Goal: Task Accomplishment & Management: Complete application form

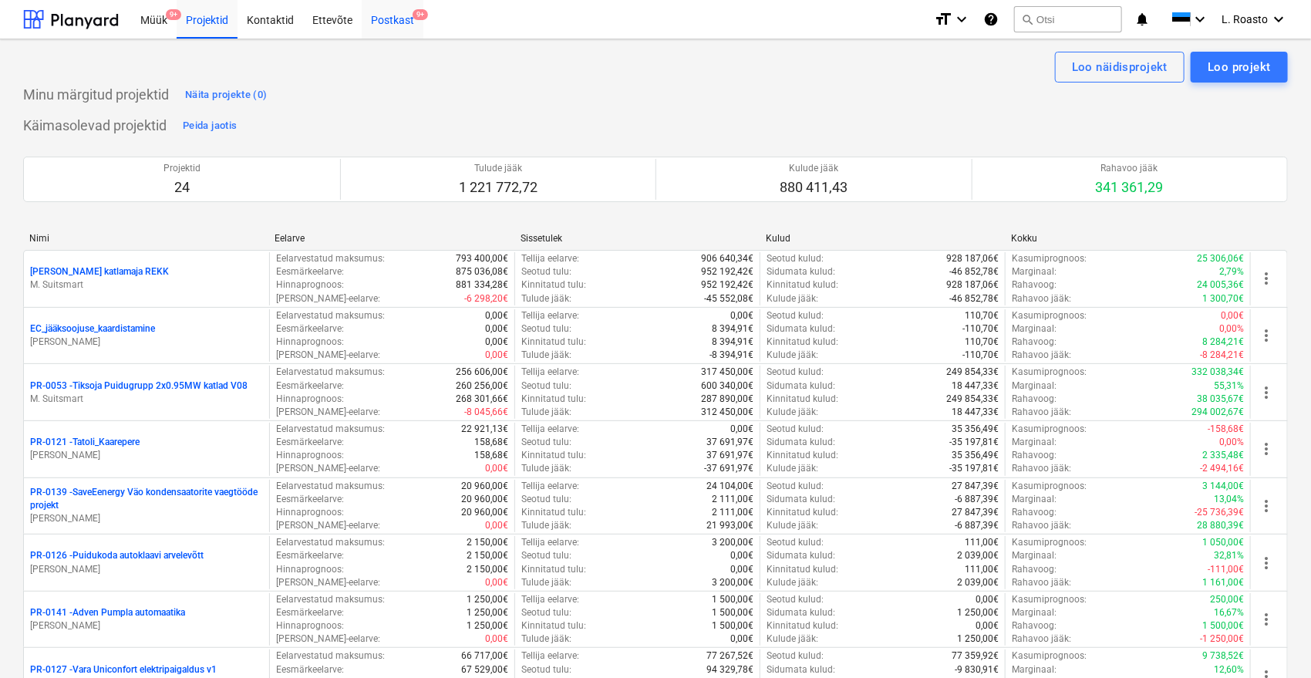
click at [389, 12] on div "Postkast 9+" at bounding box center [393, 18] width 62 height 39
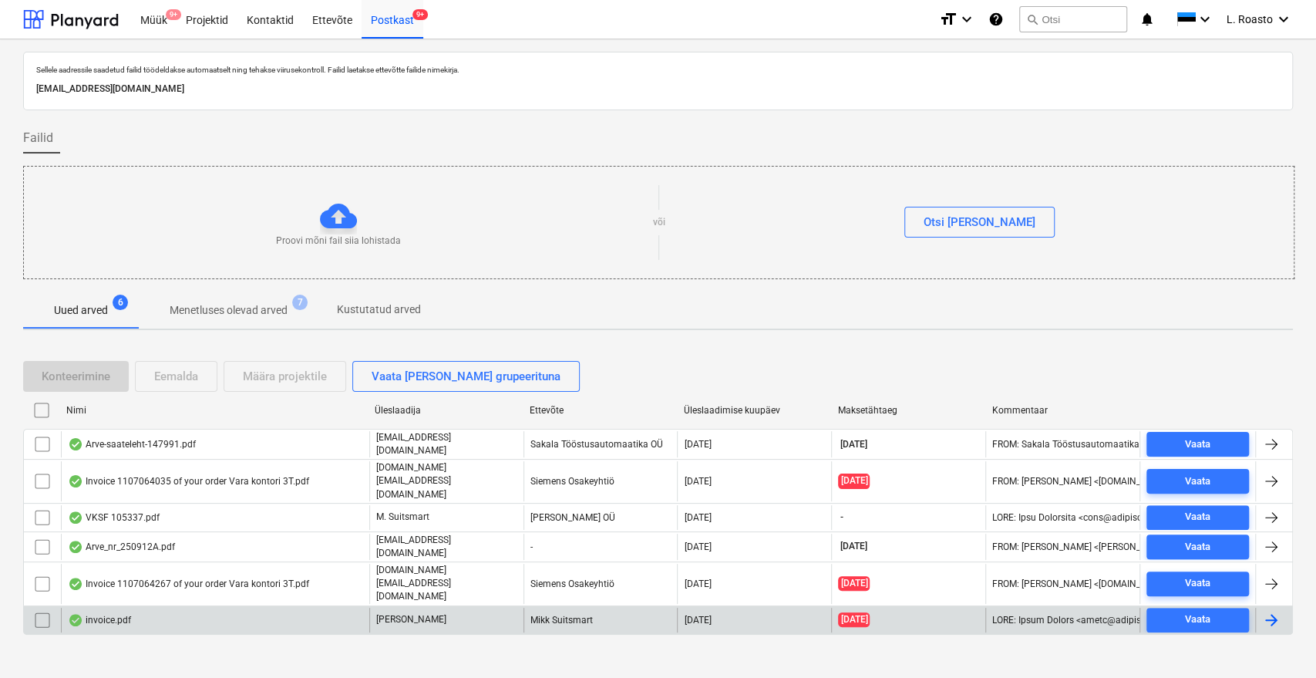
click at [231, 607] on div "invoice.pdf" at bounding box center [215, 619] width 308 height 25
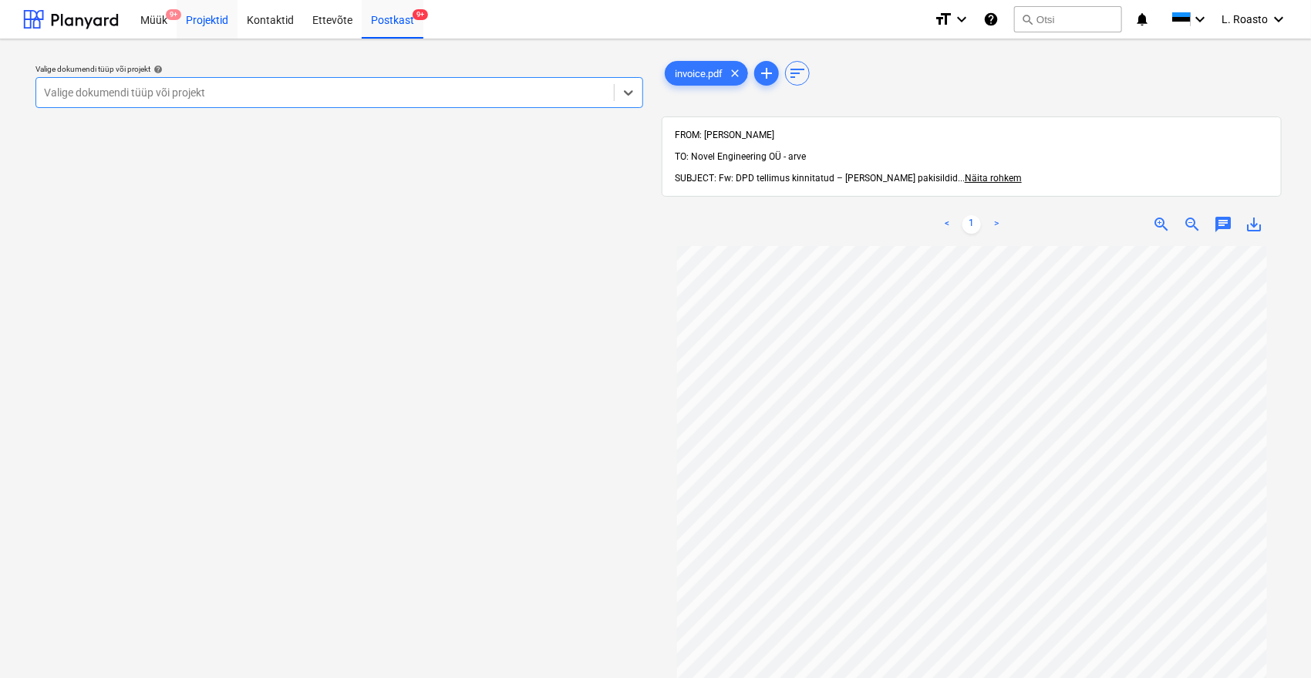
click at [206, 23] on div "Projektid" at bounding box center [207, 18] width 61 height 39
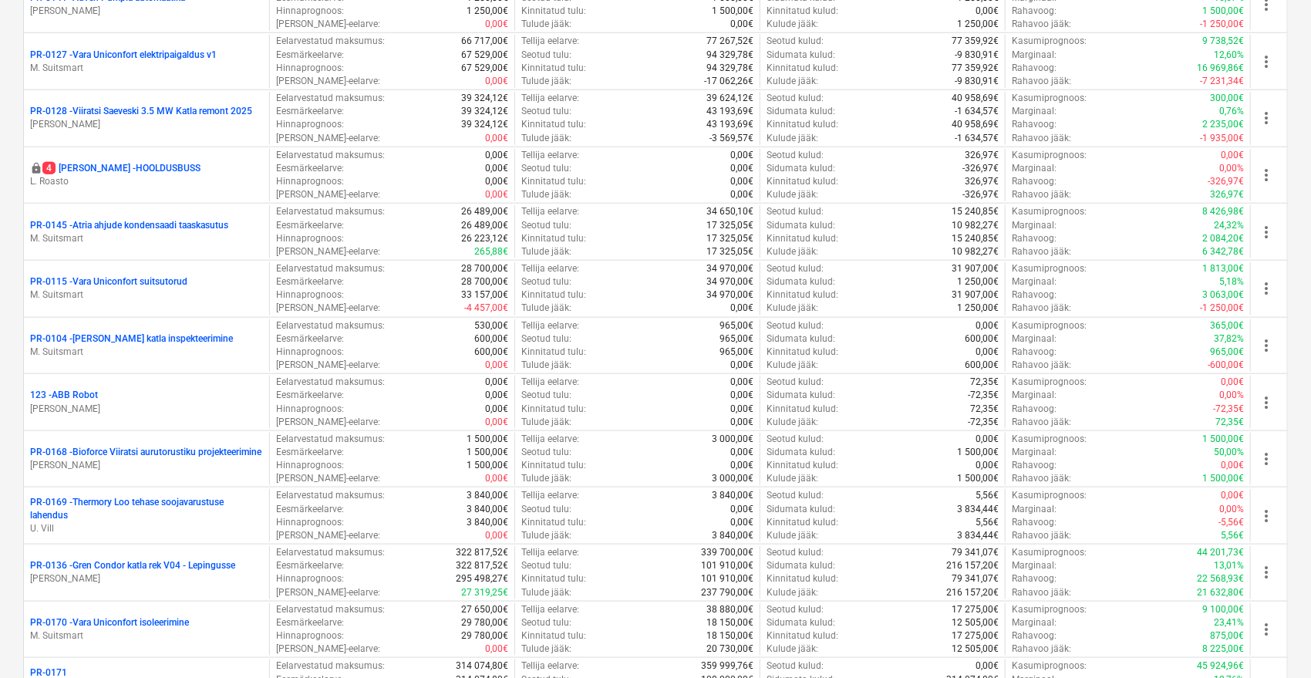
scroll to position [599, 0]
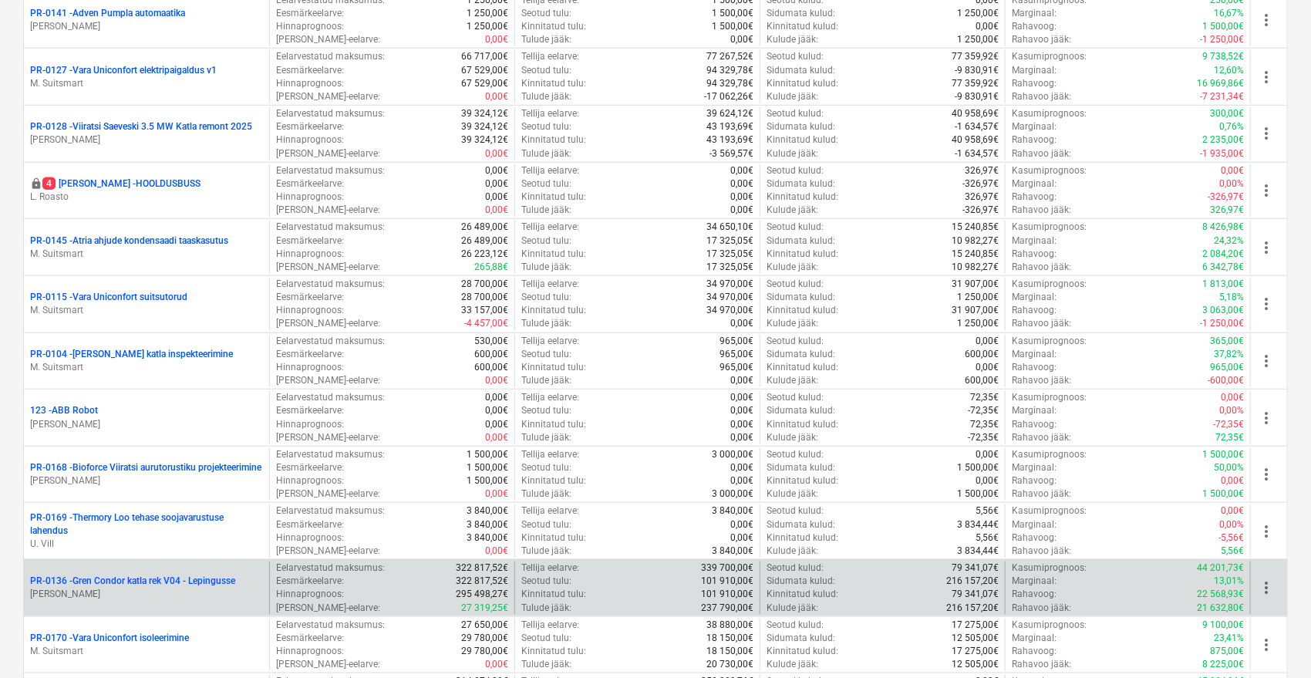
click at [139, 581] on p "PR-0136 - Gren Condor katla rek V04 - Lepingusse" at bounding box center [132, 580] width 205 height 13
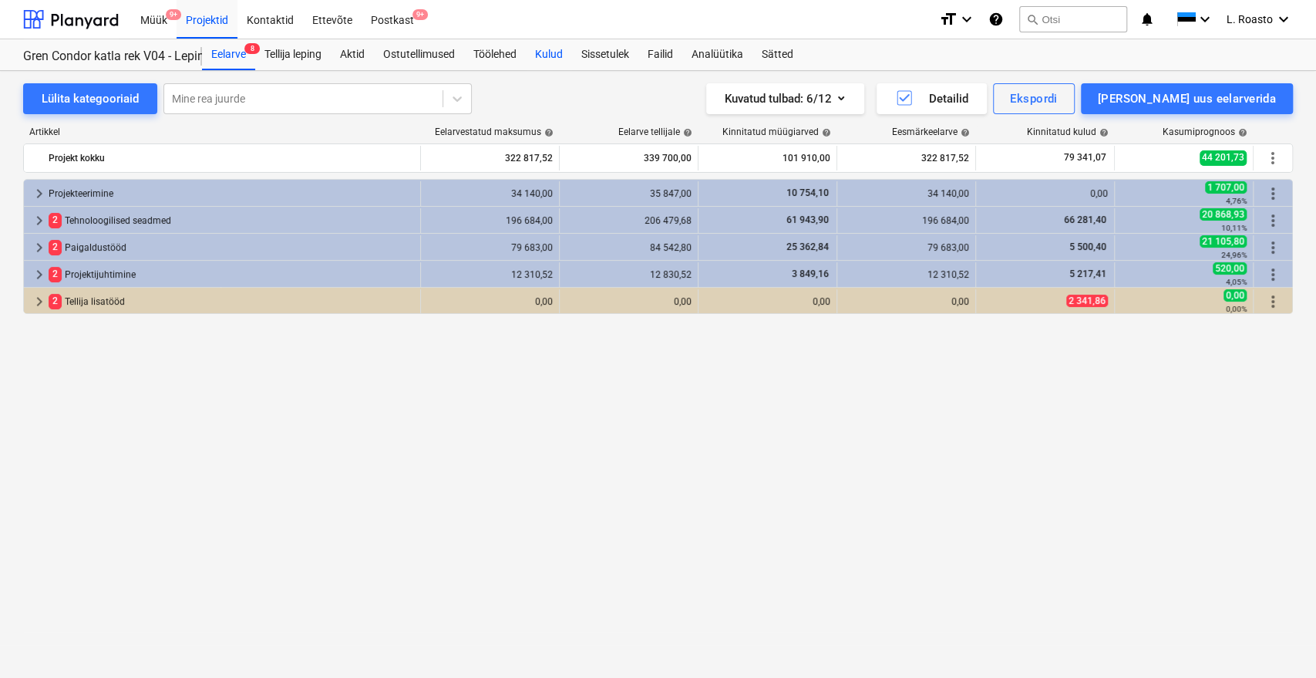
click at [558, 58] on div "Kulud" at bounding box center [549, 54] width 46 height 31
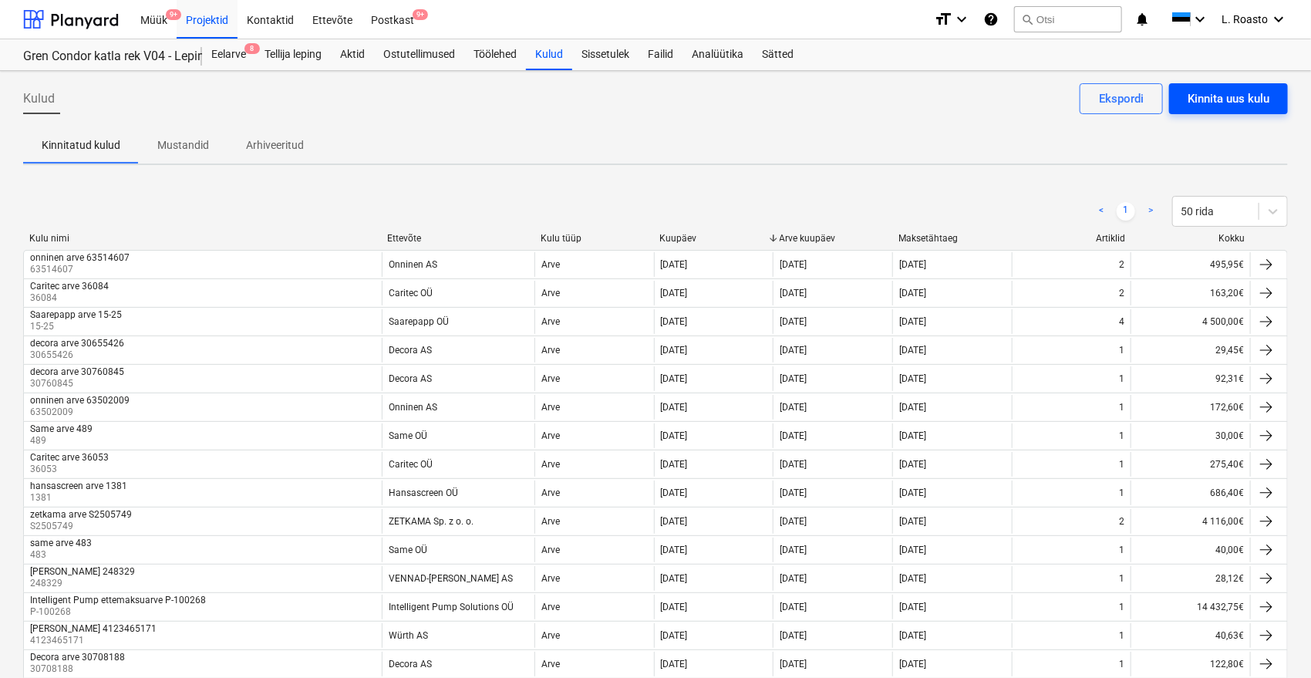
click at [1240, 94] on div "Kinnita uus kulu" at bounding box center [1228, 99] width 82 height 20
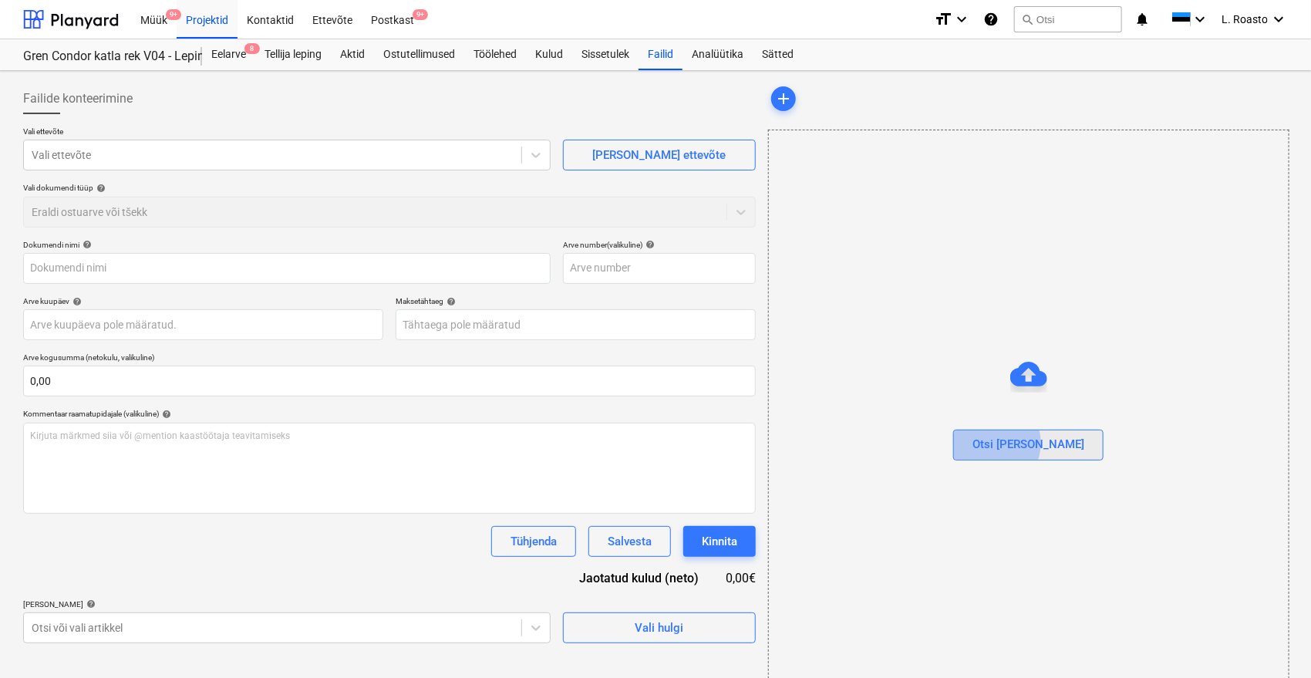
click at [1021, 442] on div "Otsi [PERSON_NAME]" at bounding box center [1028, 444] width 112 height 20
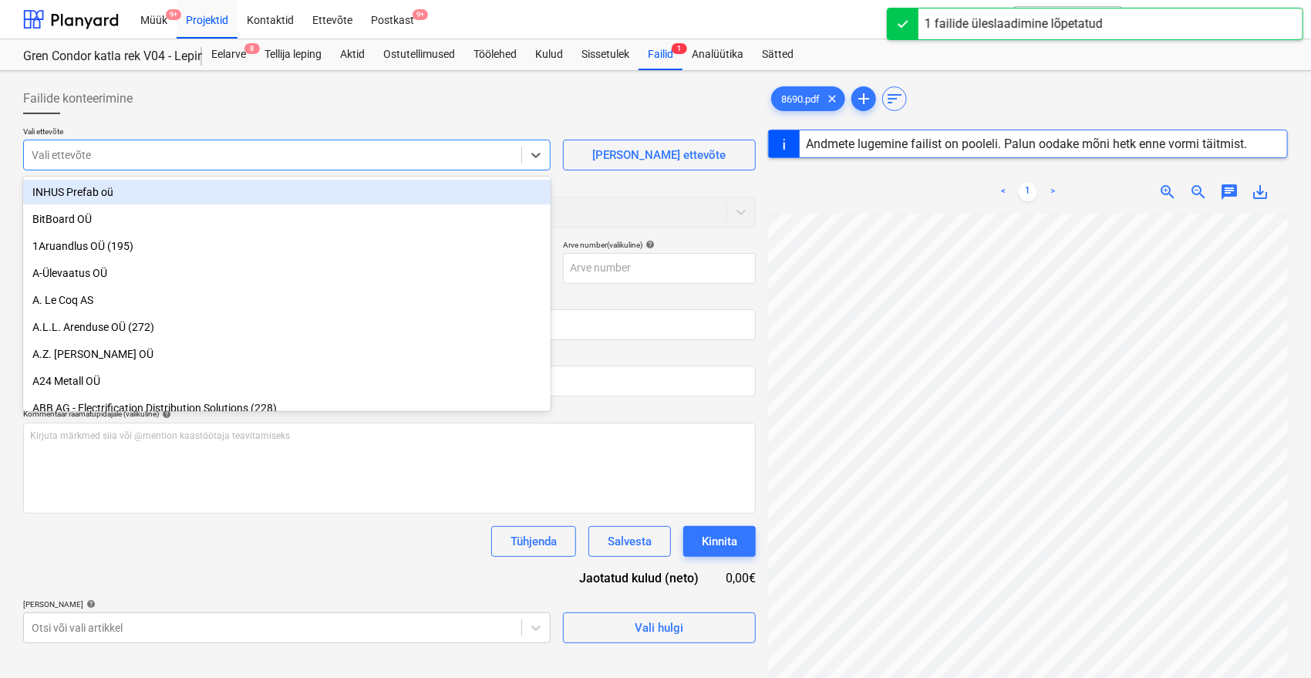
click at [284, 153] on div at bounding box center [273, 154] width 482 height 15
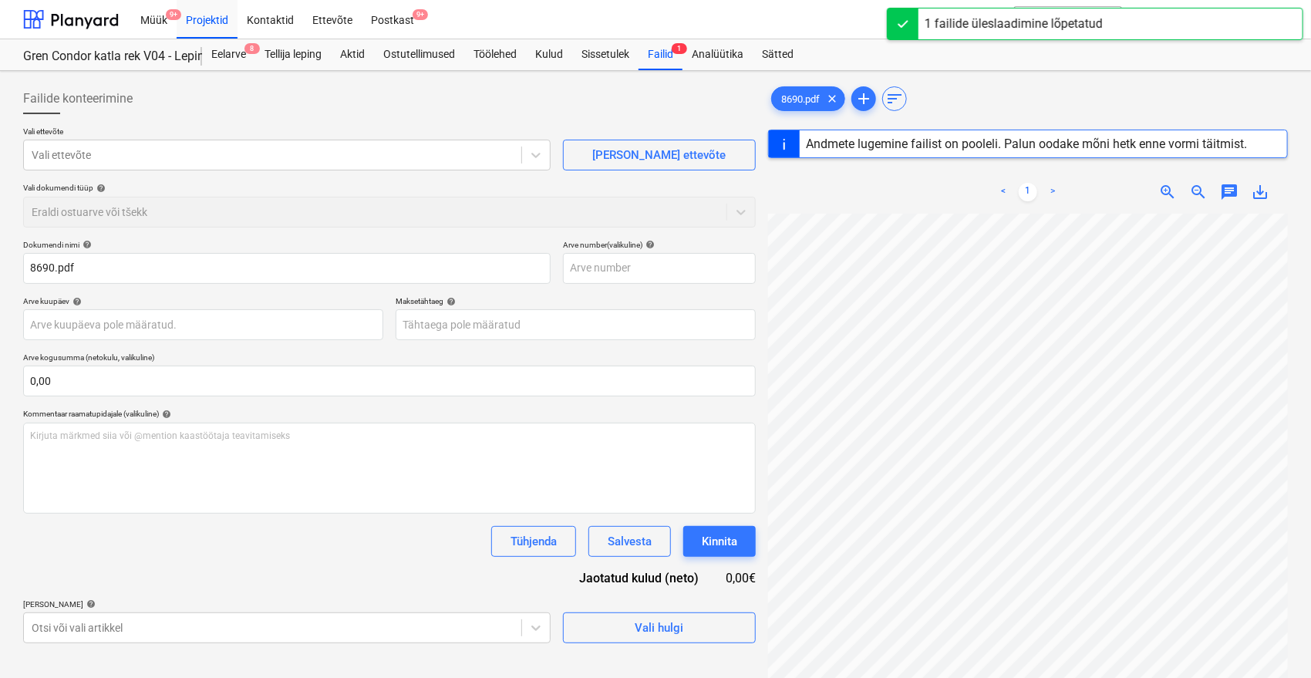
scroll to position [2, 56]
type input "8690"
type input "[DATE]"
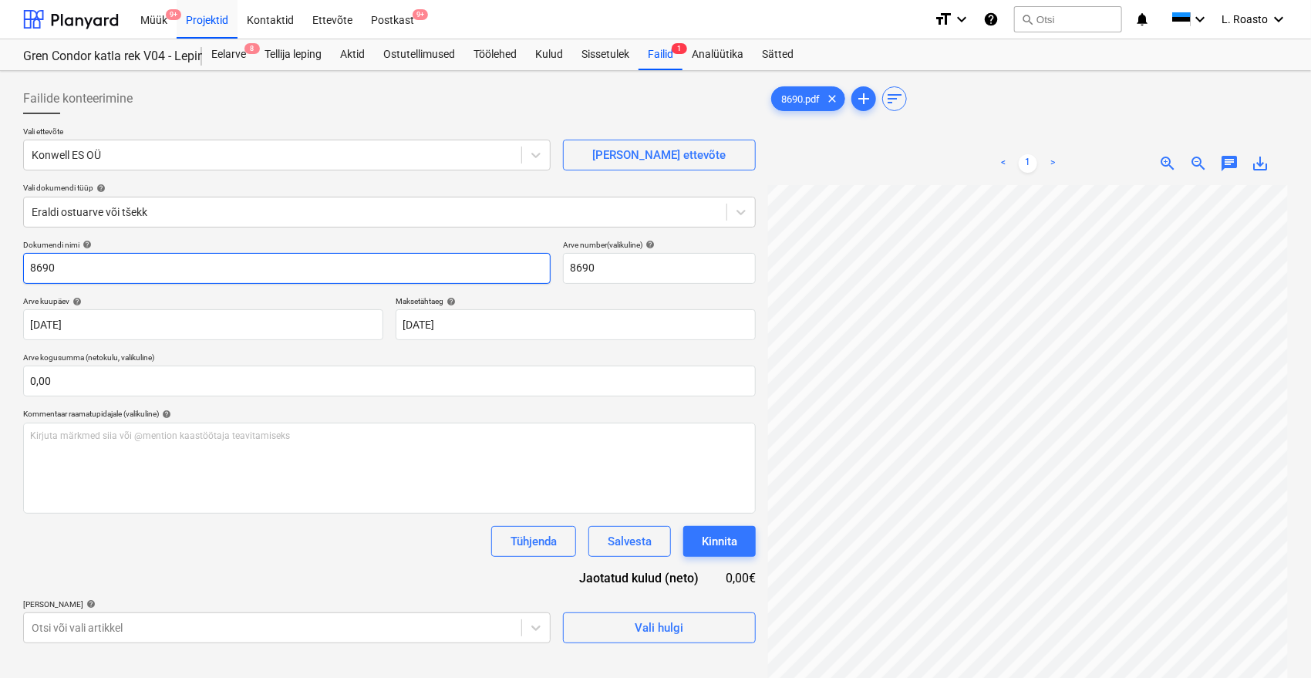
drag, startPoint x: 25, startPoint y: 267, endPoint x: 34, endPoint y: 267, distance: 8.5
click at [29, 267] on input "8690" at bounding box center [286, 268] width 527 height 31
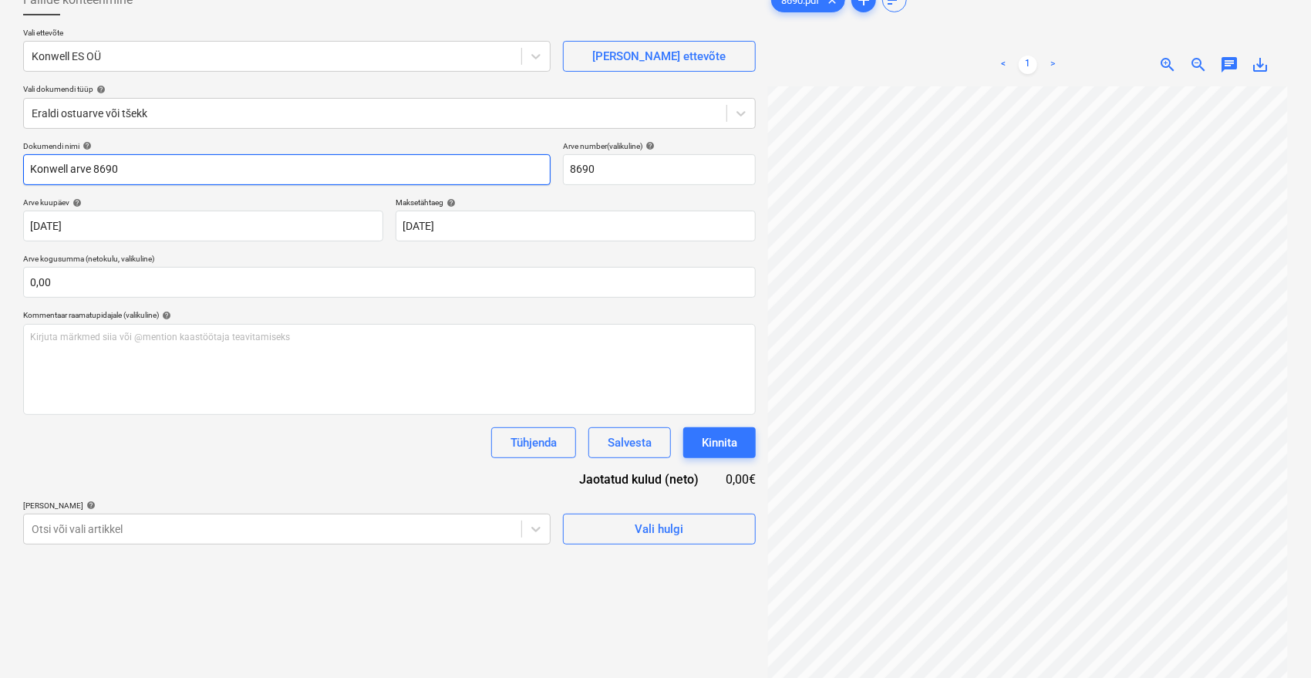
scroll to position [154, 0]
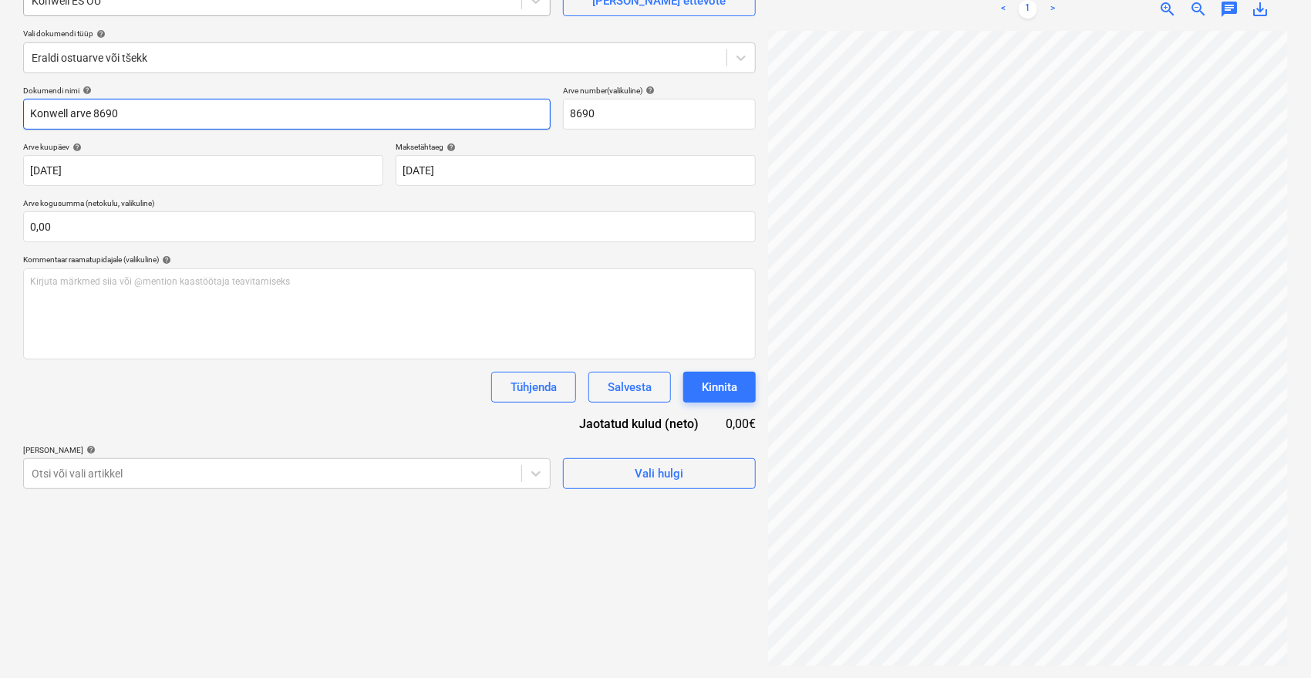
type input "Konwell arve 8690"
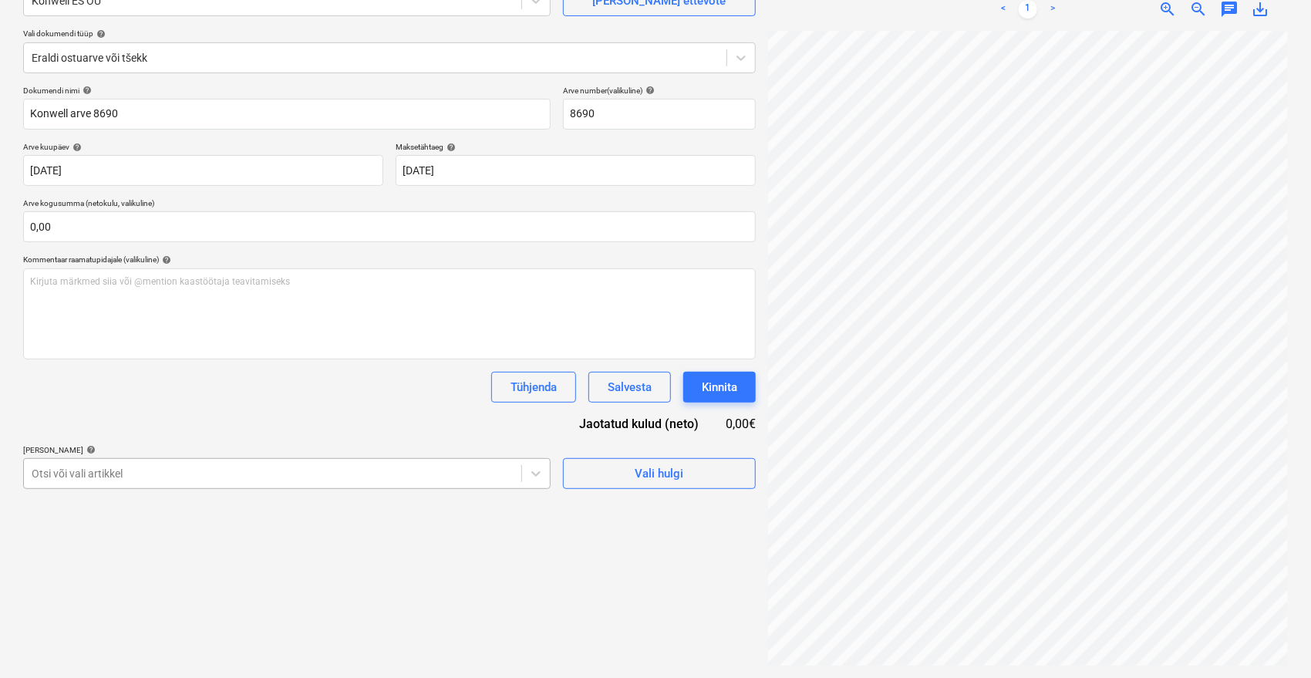
scroll to position [205, 0]
click at [214, 479] on body "Müük 9+ Projektid Kontaktid Ettevõte Postkast 9+ format_size keyboard_arrow_dow…" at bounding box center [655, 185] width 1311 height 678
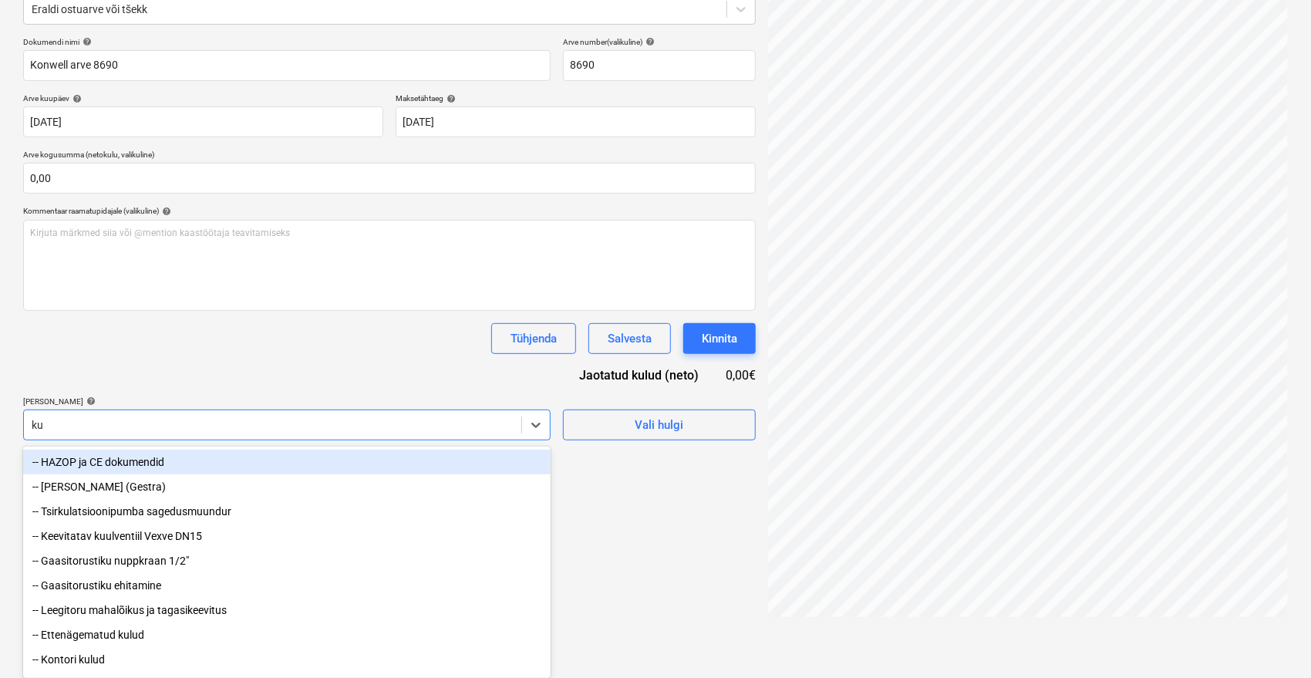
scroll to position [154, 0]
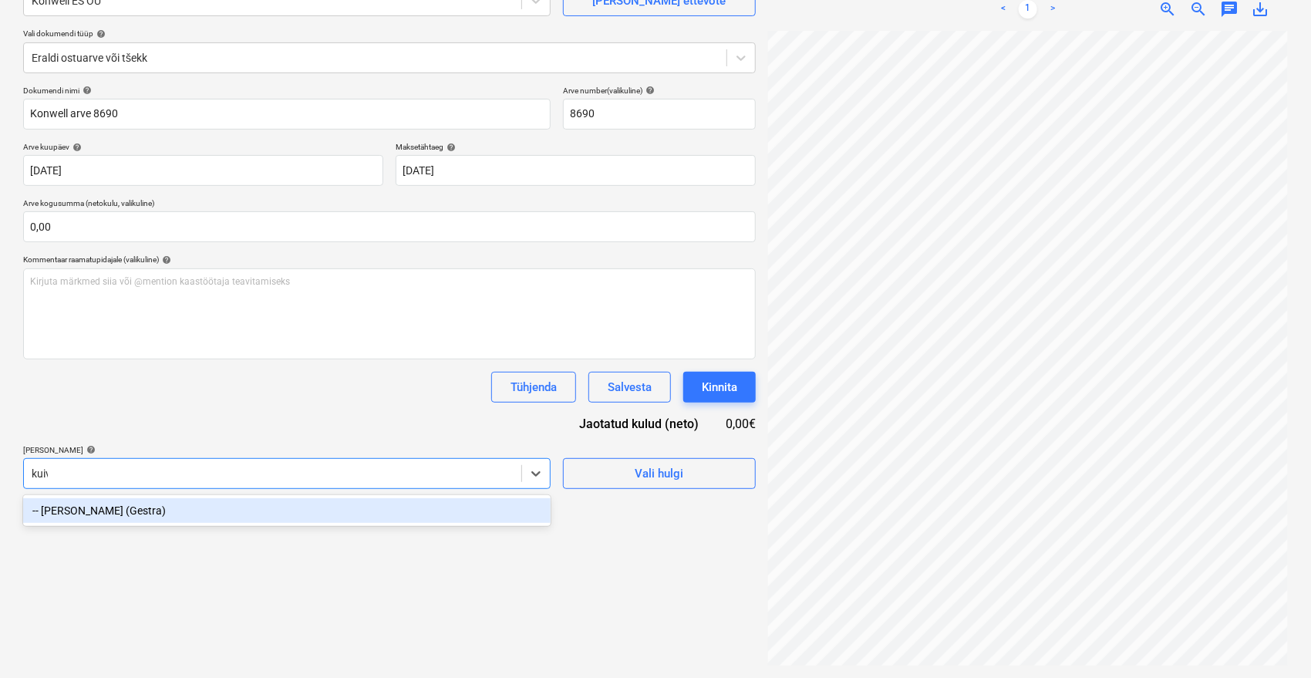
type input "kuiva"
click at [208, 505] on div "-- [PERSON_NAME] (Gestra)" at bounding box center [286, 510] width 527 height 25
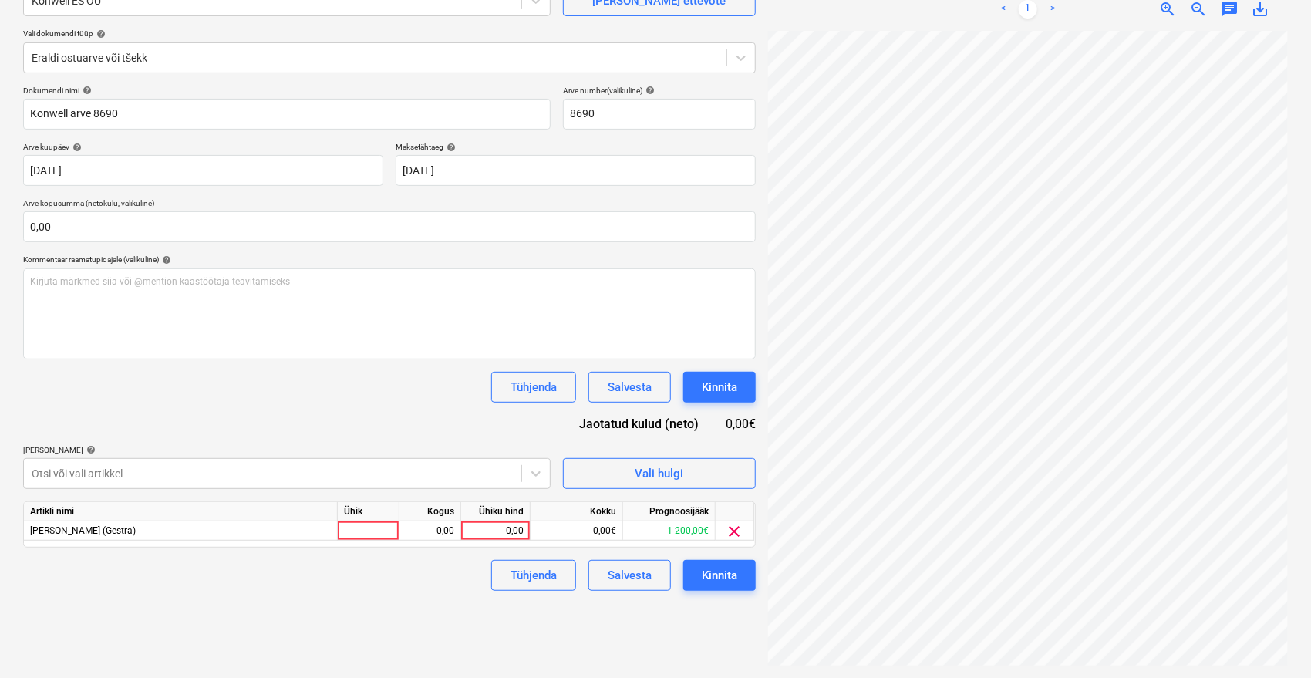
click at [251, 420] on div "Dokumendi nimi help [PERSON_NAME] arve 8690 Arve number (valikuline) help 8690 …" at bounding box center [389, 338] width 732 height 505
click at [508, 532] on div "0,00" at bounding box center [495, 530] width 56 height 19
click at [169, 475] on body "Müük 9+ Projektid Kontaktid Ettevõte Postkast 9+ format_size keyboard_arrow_dow…" at bounding box center [655, 185] width 1311 height 678
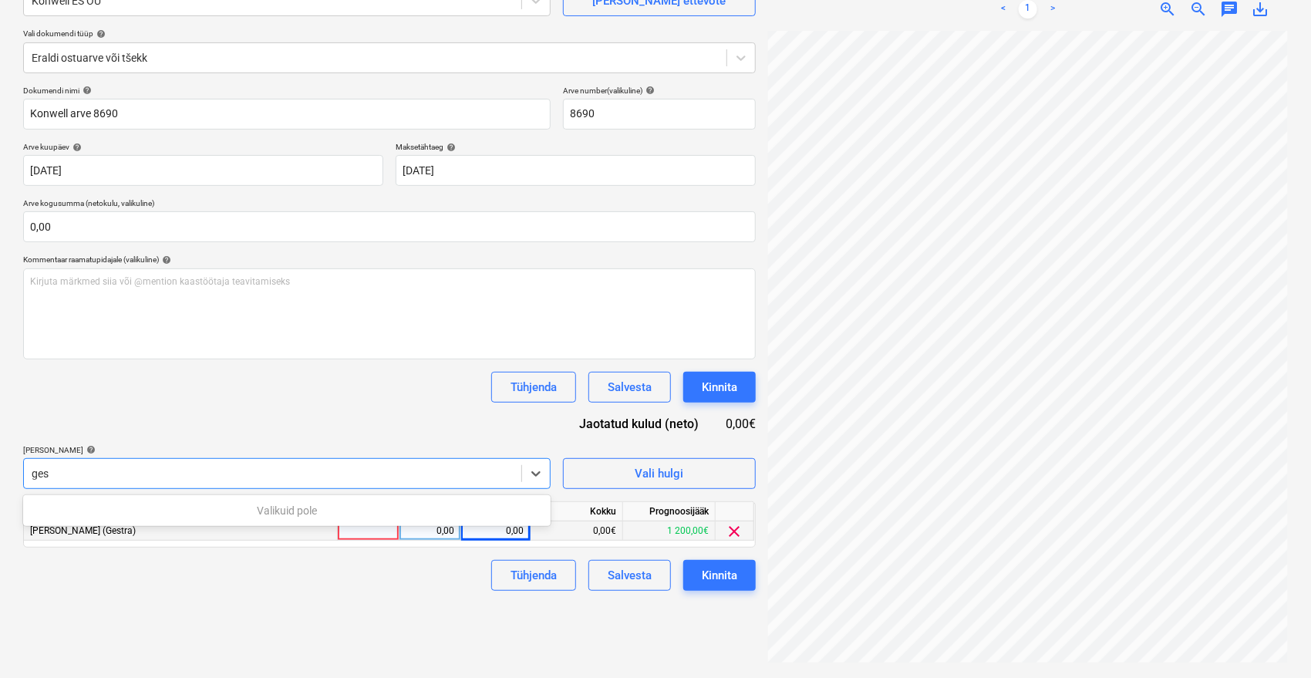
type input "gest"
drag, startPoint x: 169, startPoint y: 476, endPoint x: 59, endPoint y: 479, distance: 109.5
click at [59, 479] on div at bounding box center [273, 473] width 482 height 15
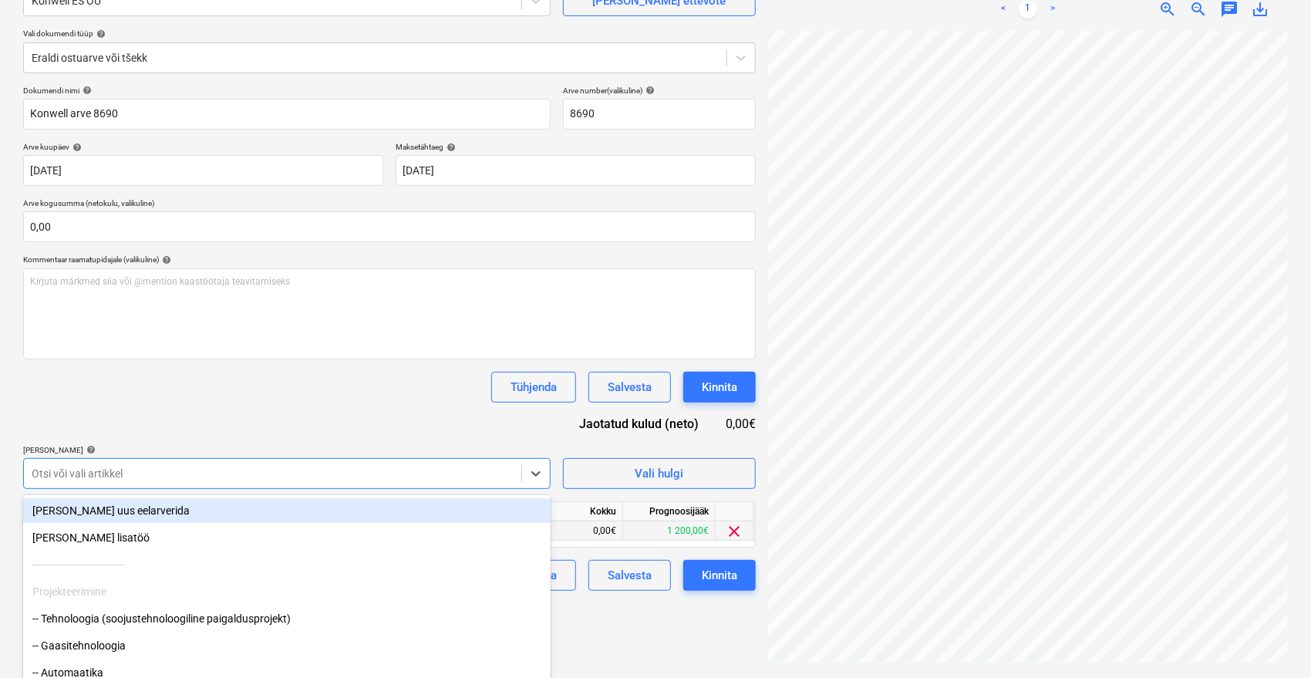
click at [93, 470] on body "Müük 9+ Projektid Kontaktid Ettevõte Postkast 9+ format_size keyboard_arrow_dow…" at bounding box center [655, 185] width 1311 height 678
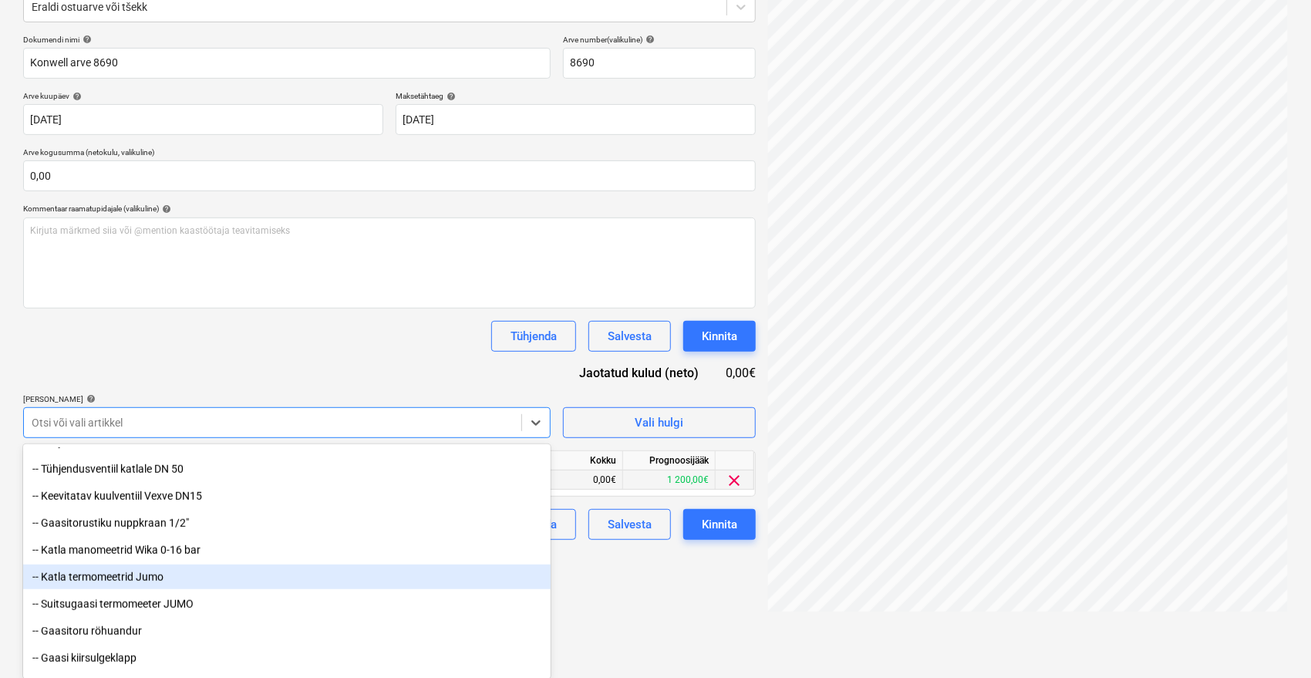
scroll to position [771, 0]
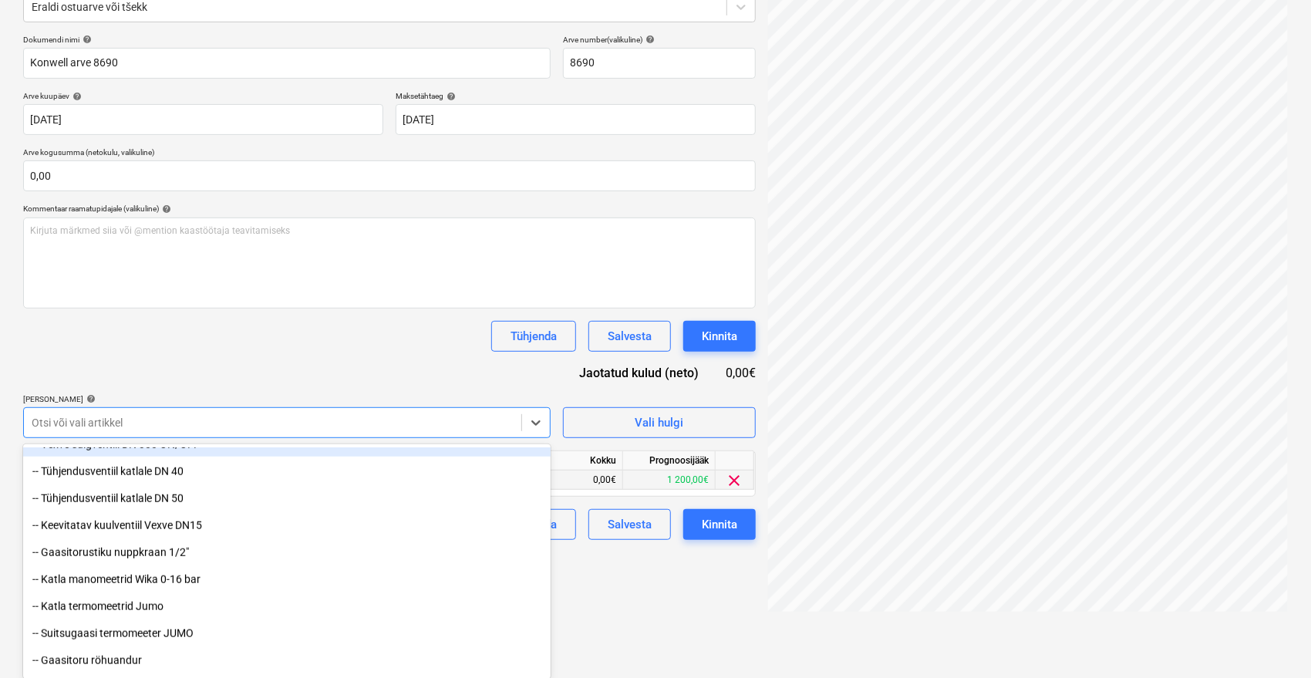
click at [324, 338] on div "Dokumendi nimi help [PERSON_NAME] arve 8690 Arve number (valikuline) help 8690 …" at bounding box center [389, 287] width 732 height 505
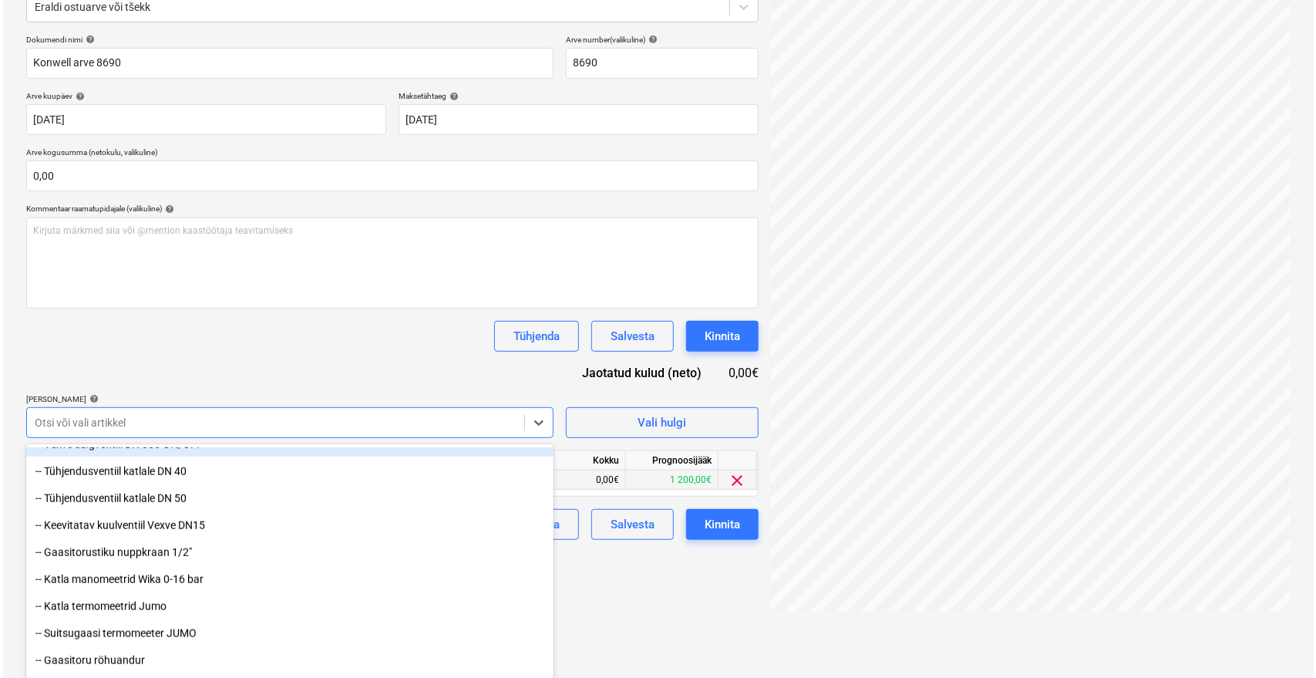
scroll to position [154, 0]
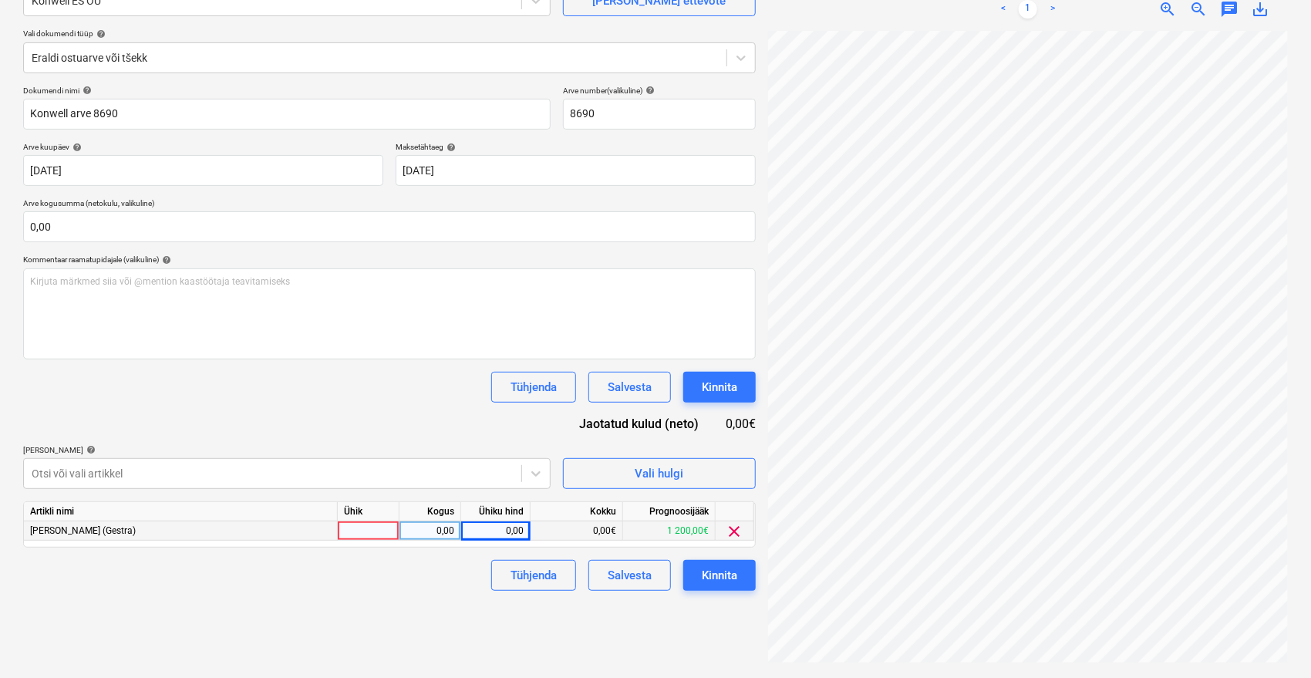
click at [505, 529] on div "0,00" at bounding box center [495, 530] width 56 height 19
type input "2190"
click at [422, 646] on div "Failide konteerimine Vali ettevõte Konwell ES OÜ [PERSON_NAME] uus ettevõte Val…" at bounding box center [389, 297] width 745 height 749
click at [745, 570] on button "Kinnita" at bounding box center [719, 575] width 72 height 31
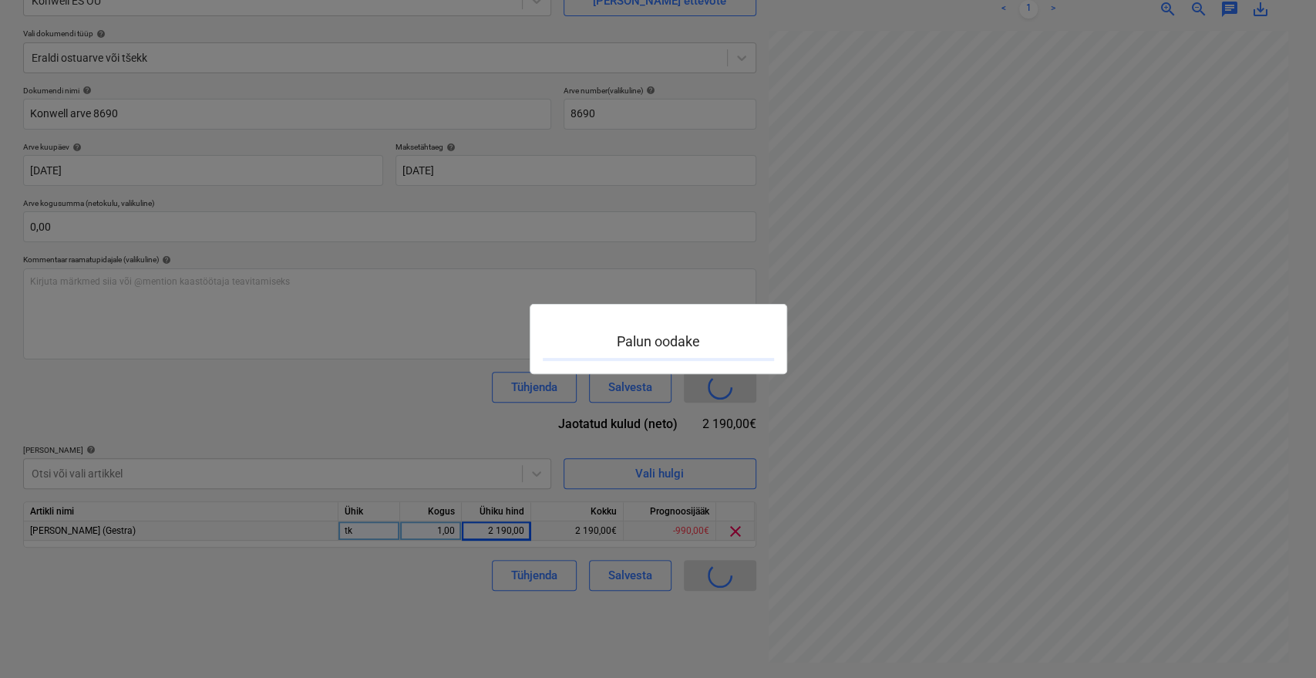
scroll to position [188, 62]
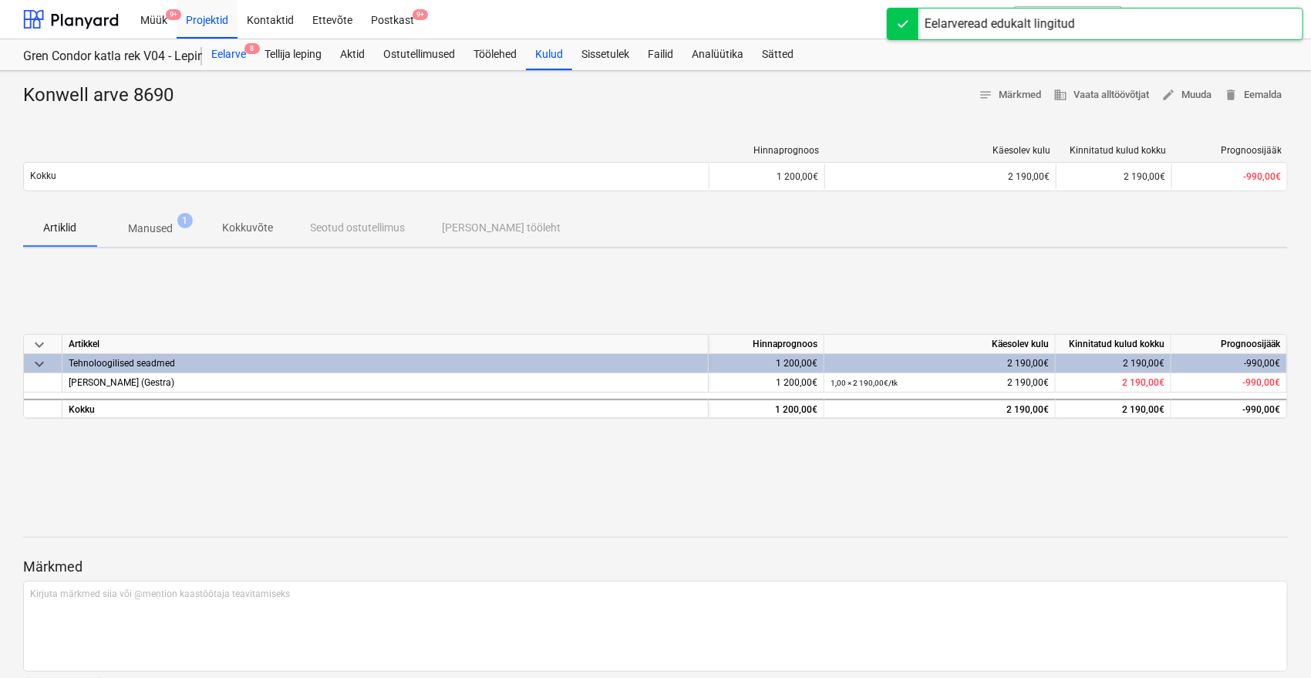
click at [241, 59] on div "Eelarve 8" at bounding box center [228, 54] width 53 height 31
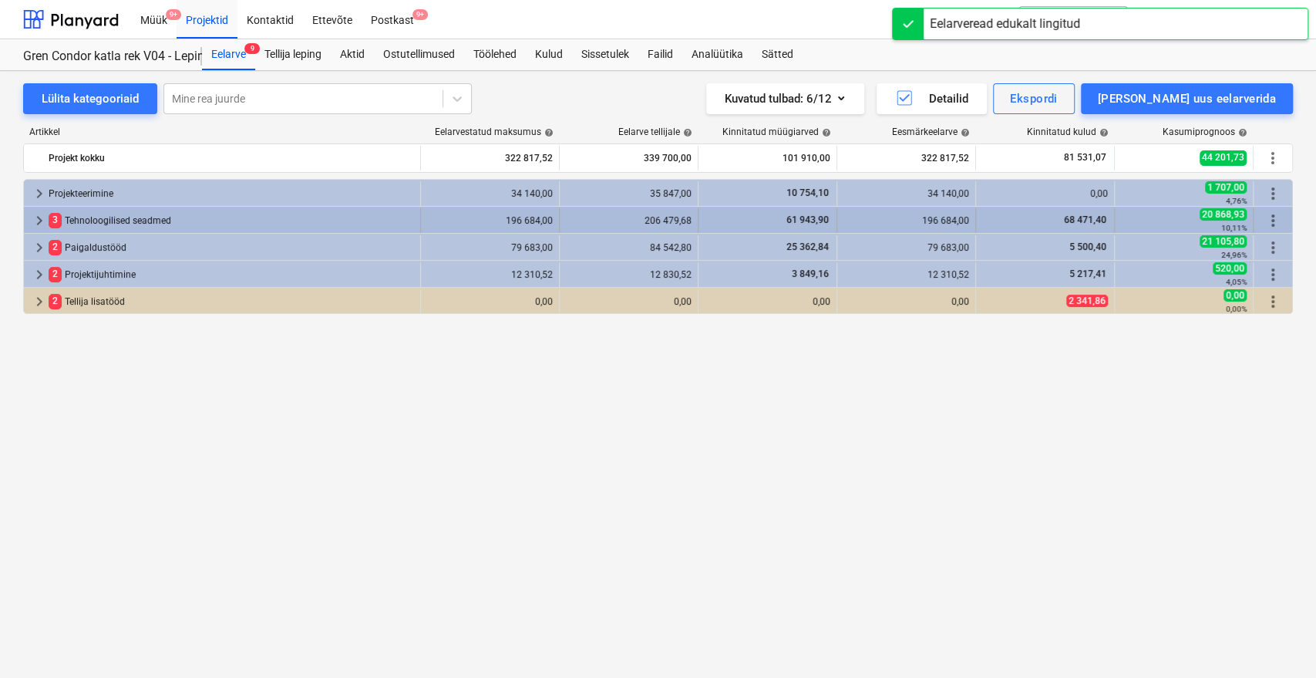
click at [117, 226] on div "3 Tehnoloogilised seadmed" at bounding box center [231, 220] width 365 height 25
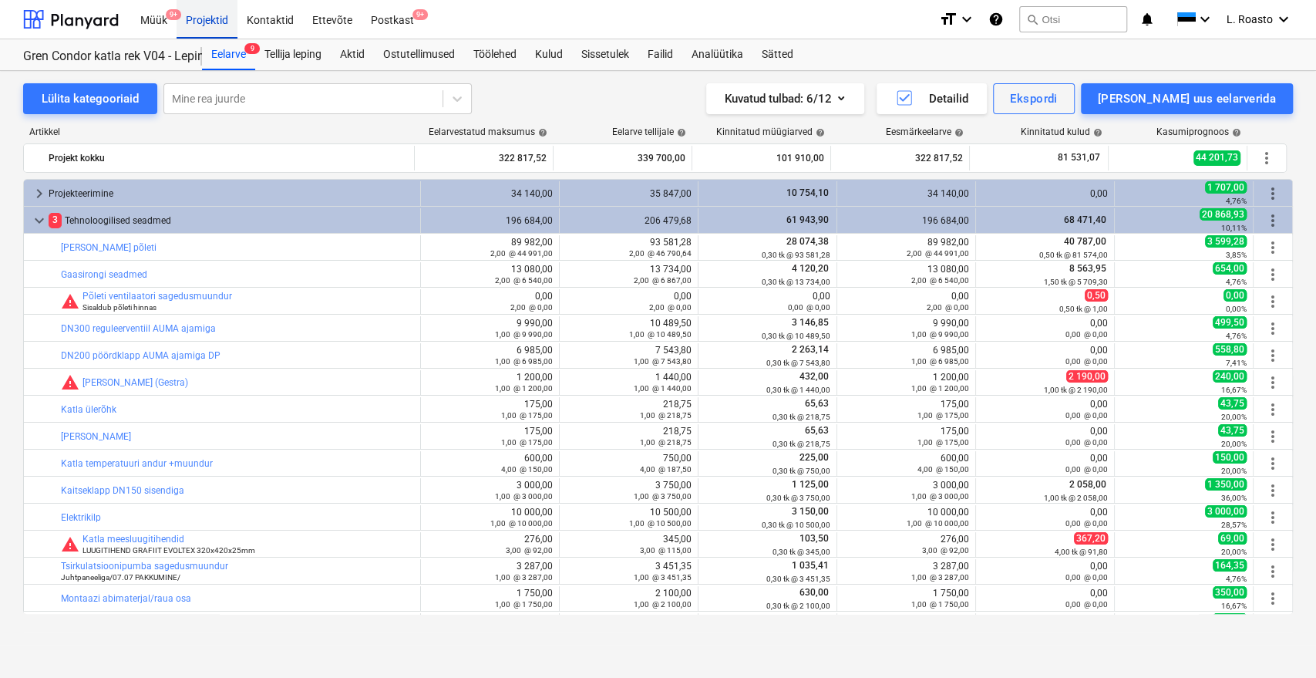
click at [202, 17] on div "Projektid" at bounding box center [207, 18] width 61 height 39
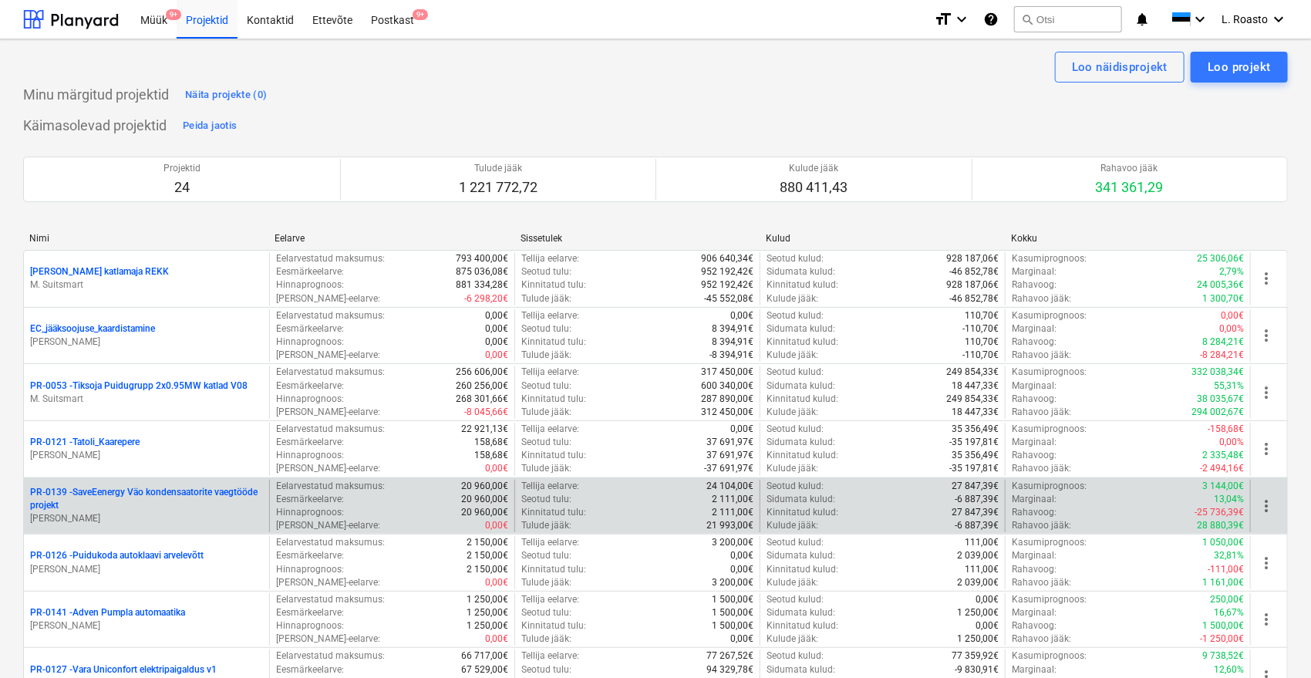
click at [156, 498] on p "PR-0139 - SaveEenergy Väo kondensaatorite vaegtööde projekt" at bounding box center [146, 499] width 233 height 26
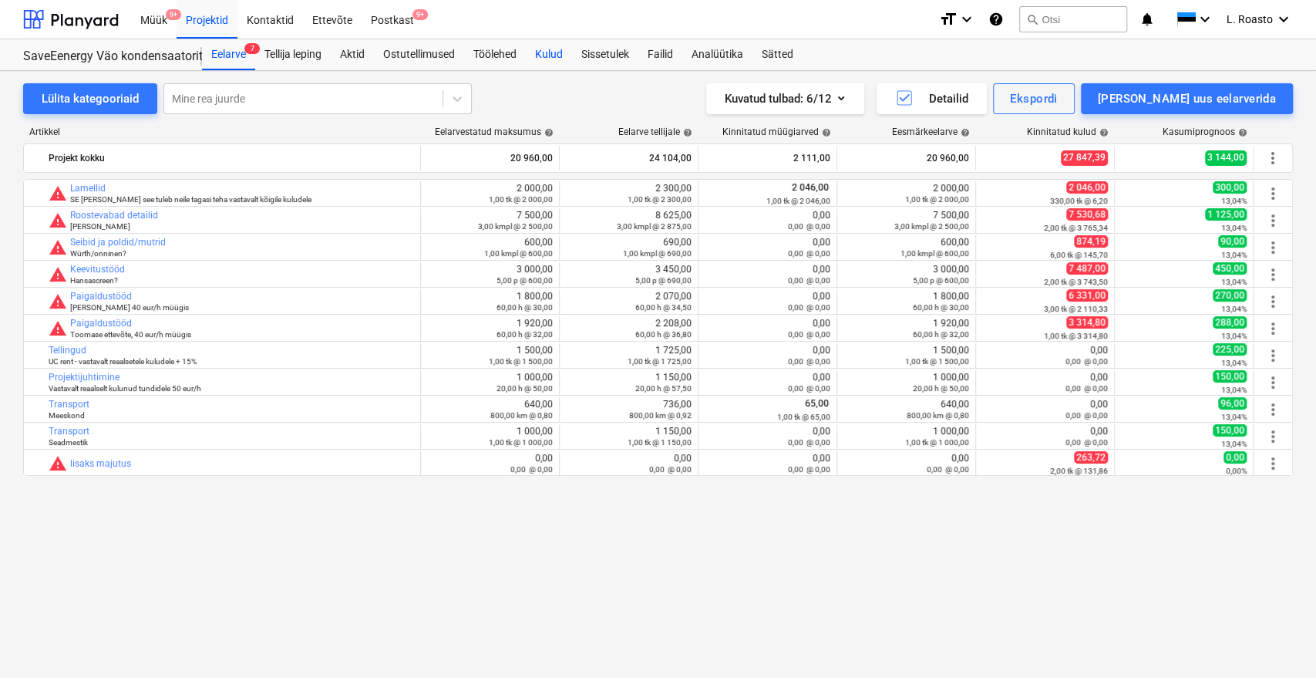
click at [543, 62] on div "Kulud" at bounding box center [549, 54] width 46 height 31
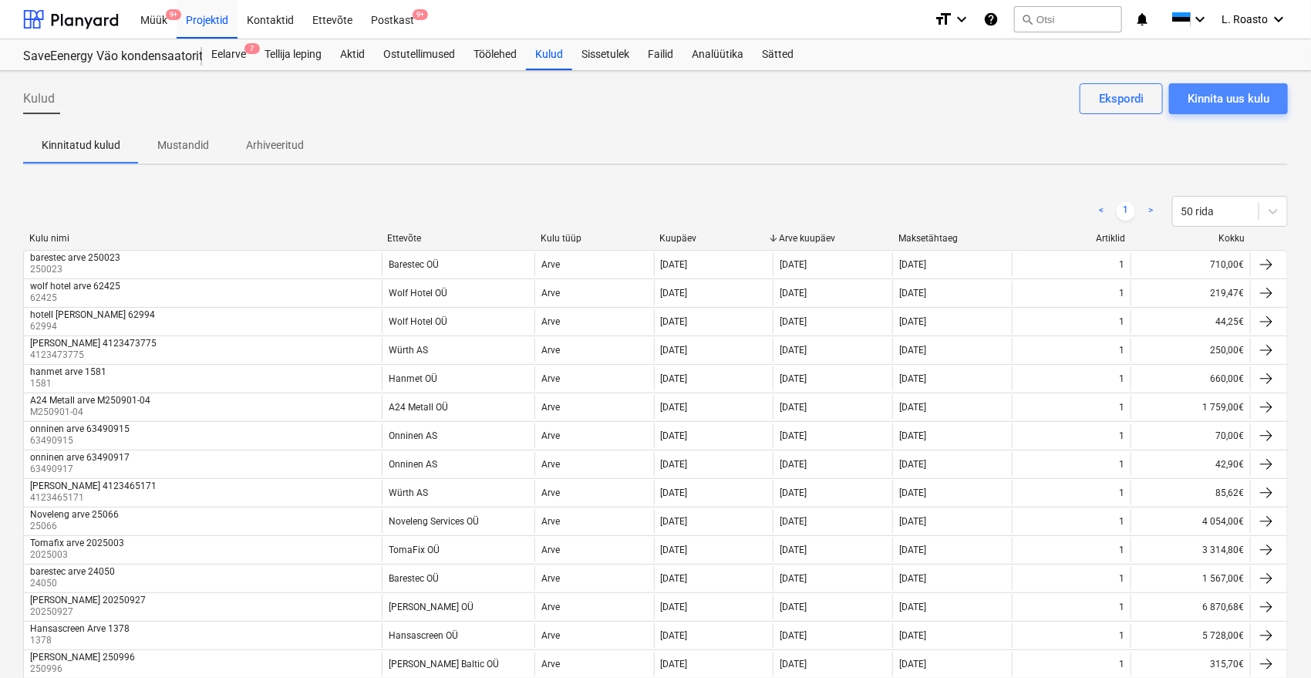
click at [1215, 96] on div "Kinnita uus kulu" at bounding box center [1228, 99] width 82 height 20
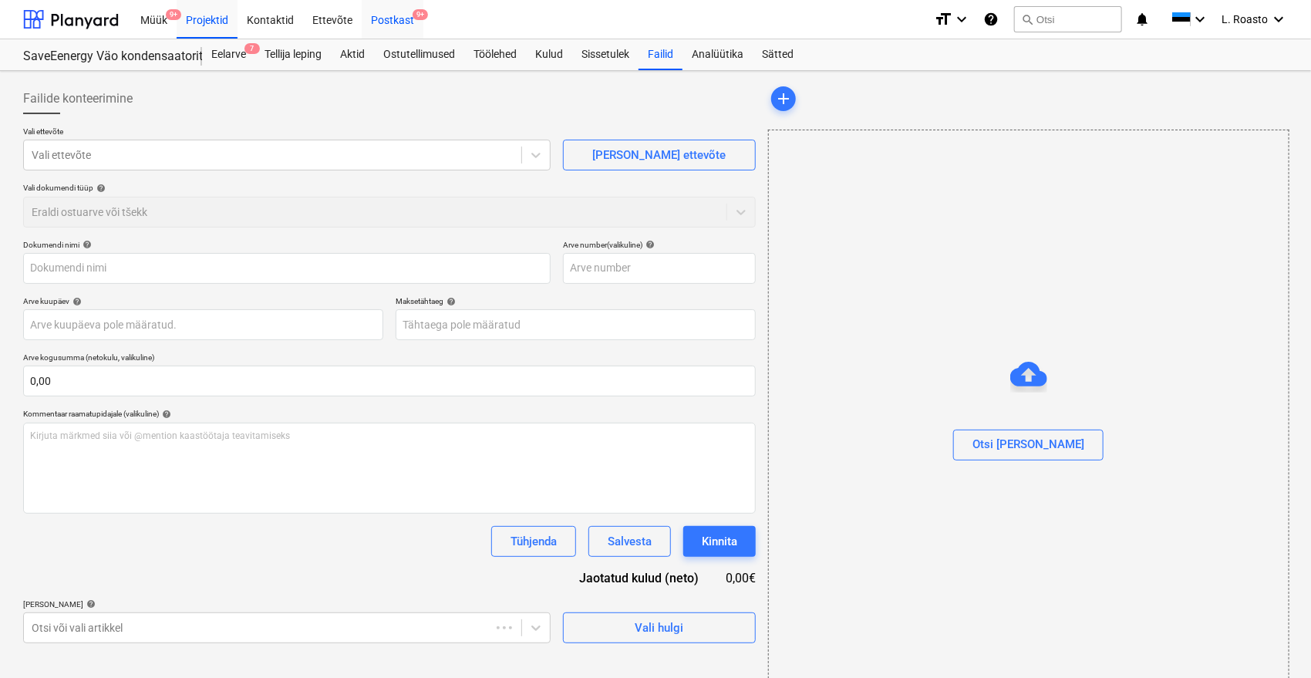
click at [392, 13] on div "Postkast 9+" at bounding box center [393, 18] width 62 height 39
click at [1033, 442] on div "Otsi [PERSON_NAME]" at bounding box center [1028, 444] width 112 height 20
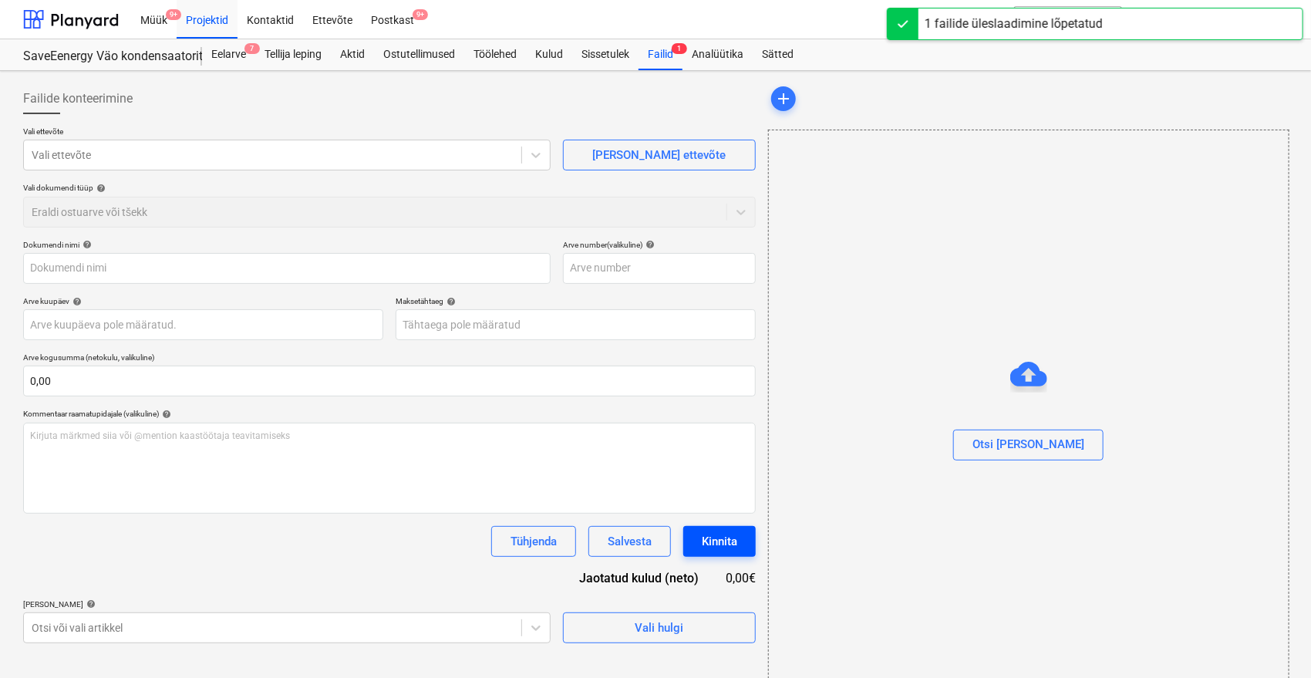
type input "Arve_4123473775_15_09_2025 (1).PDF"
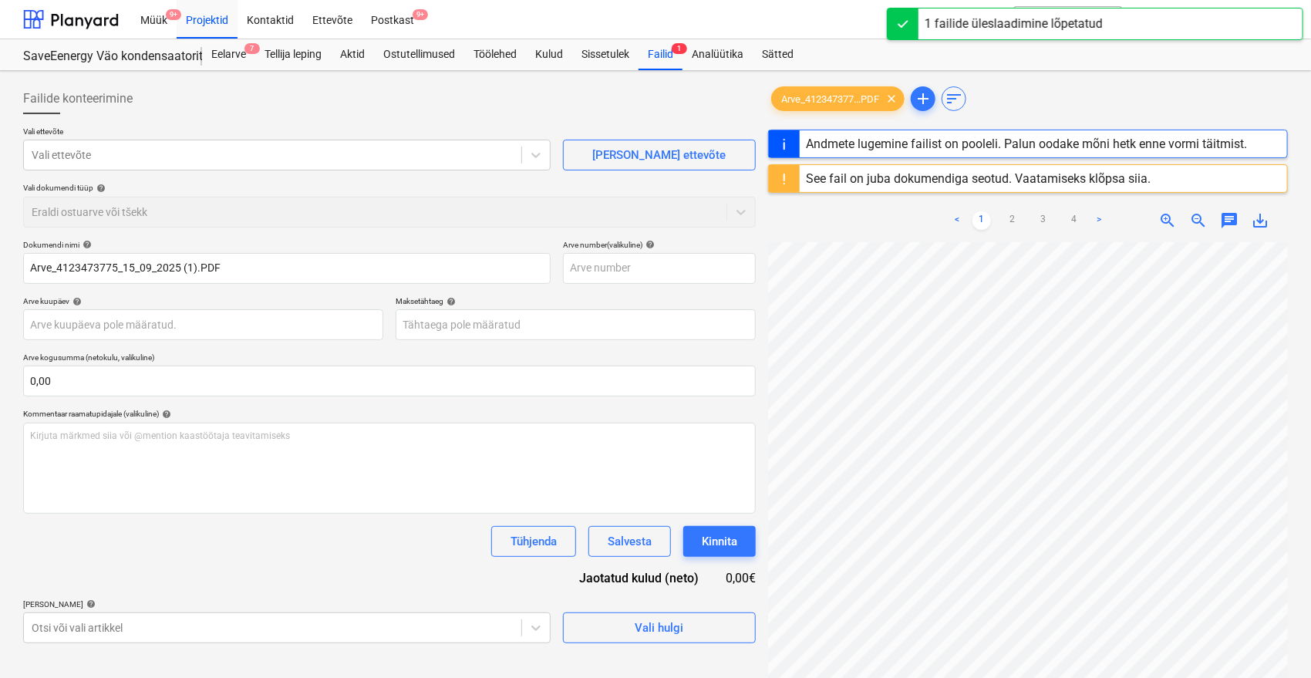
click at [1061, 183] on div "See fail on juba dokumendiga seotud. Vaatamiseks klõpsa siia." at bounding box center [978, 178] width 345 height 15
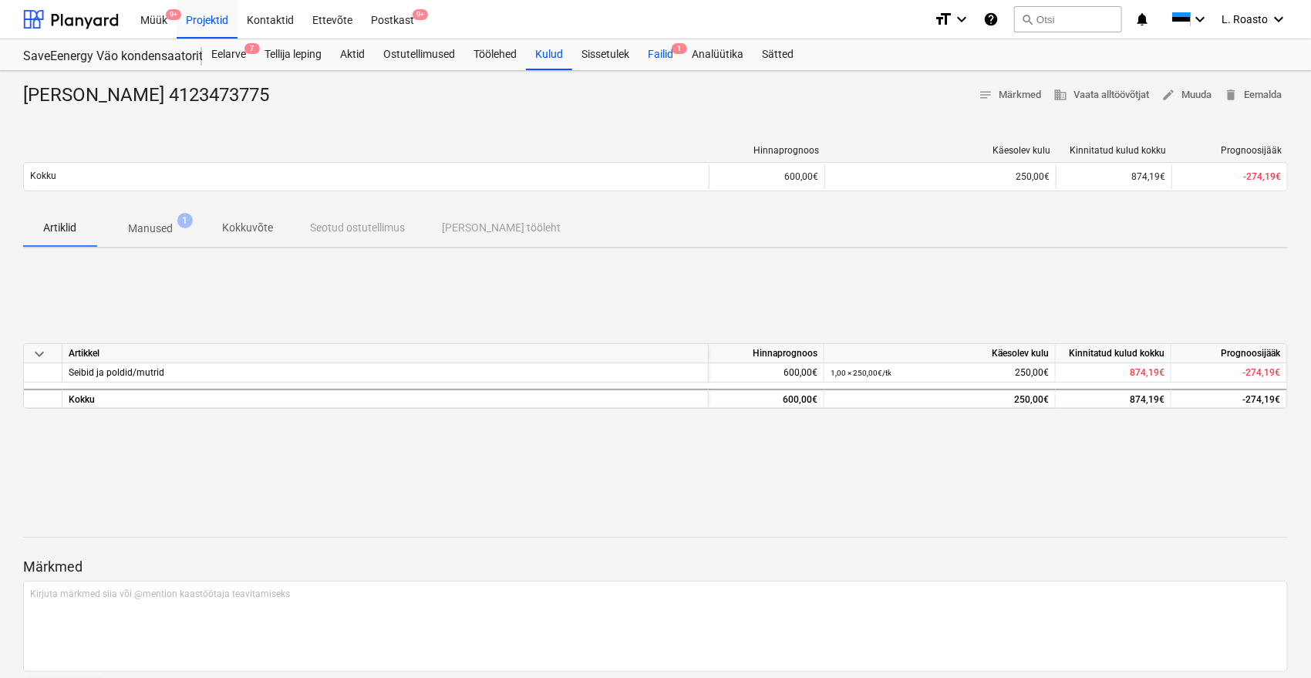
click at [679, 52] on span "1" at bounding box center [678, 48] width 15 height 11
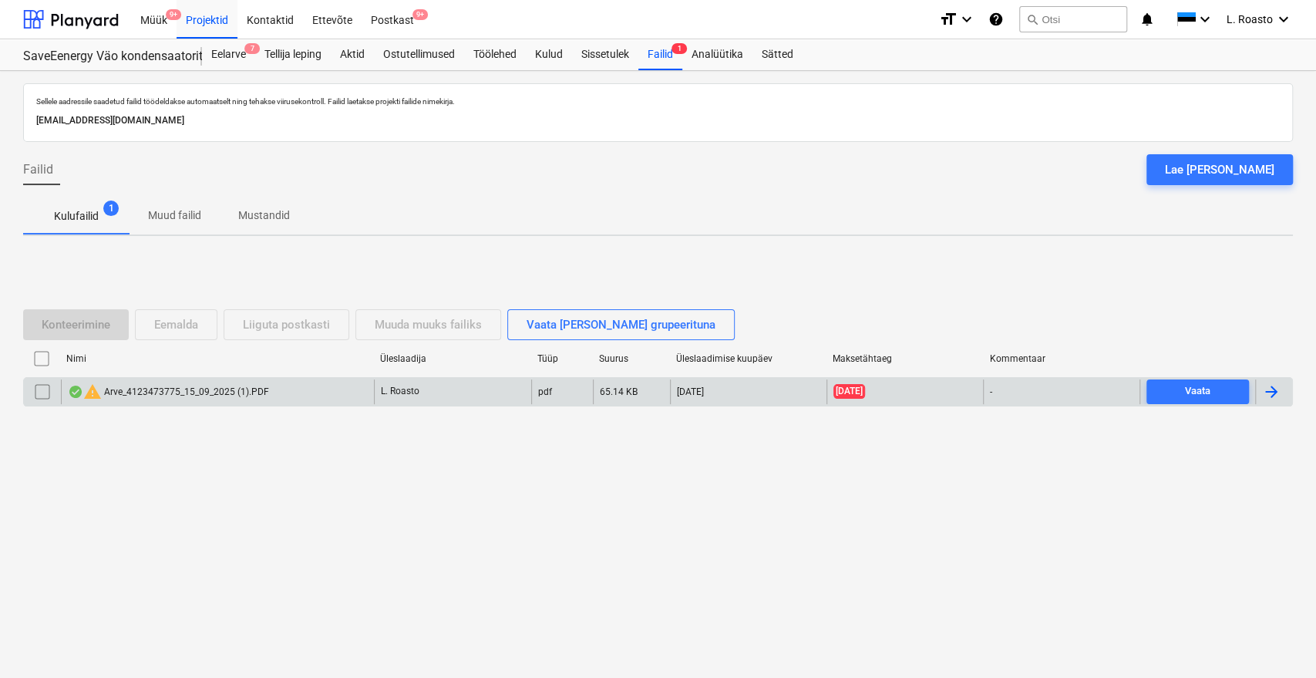
click at [48, 391] on input "checkbox" at bounding box center [42, 391] width 25 height 25
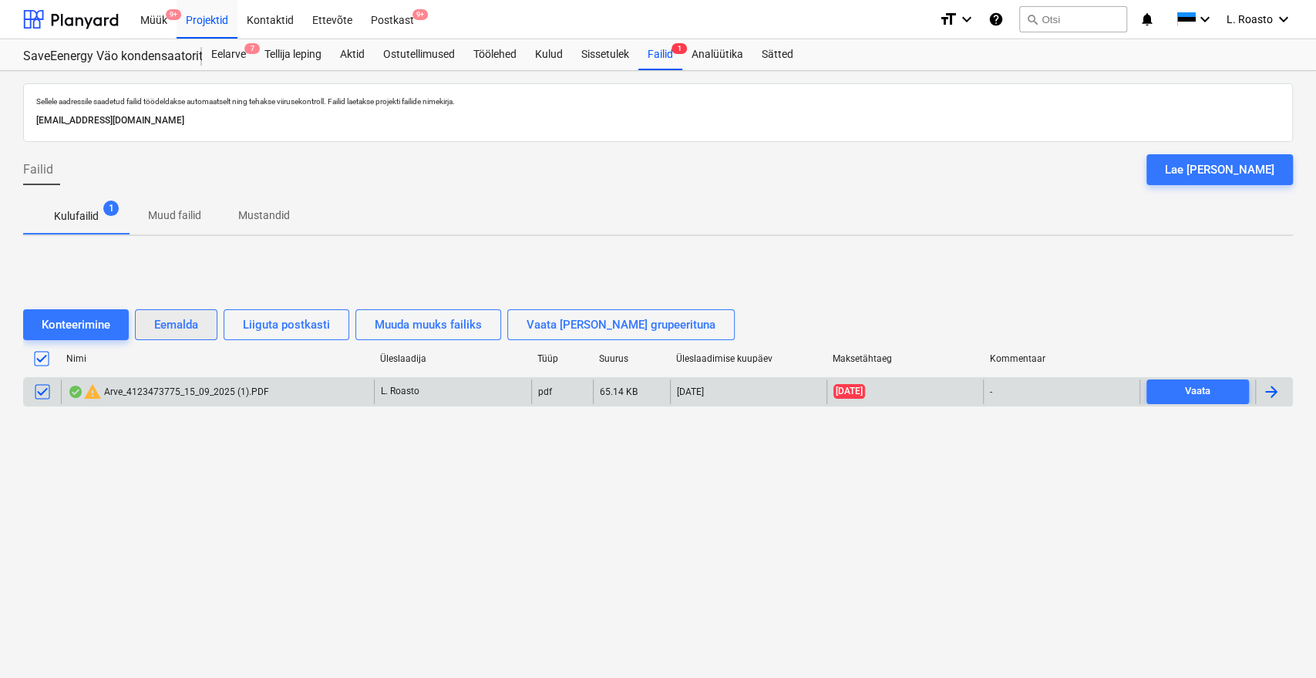
click at [183, 329] on div "Eemalda" at bounding box center [176, 325] width 44 height 20
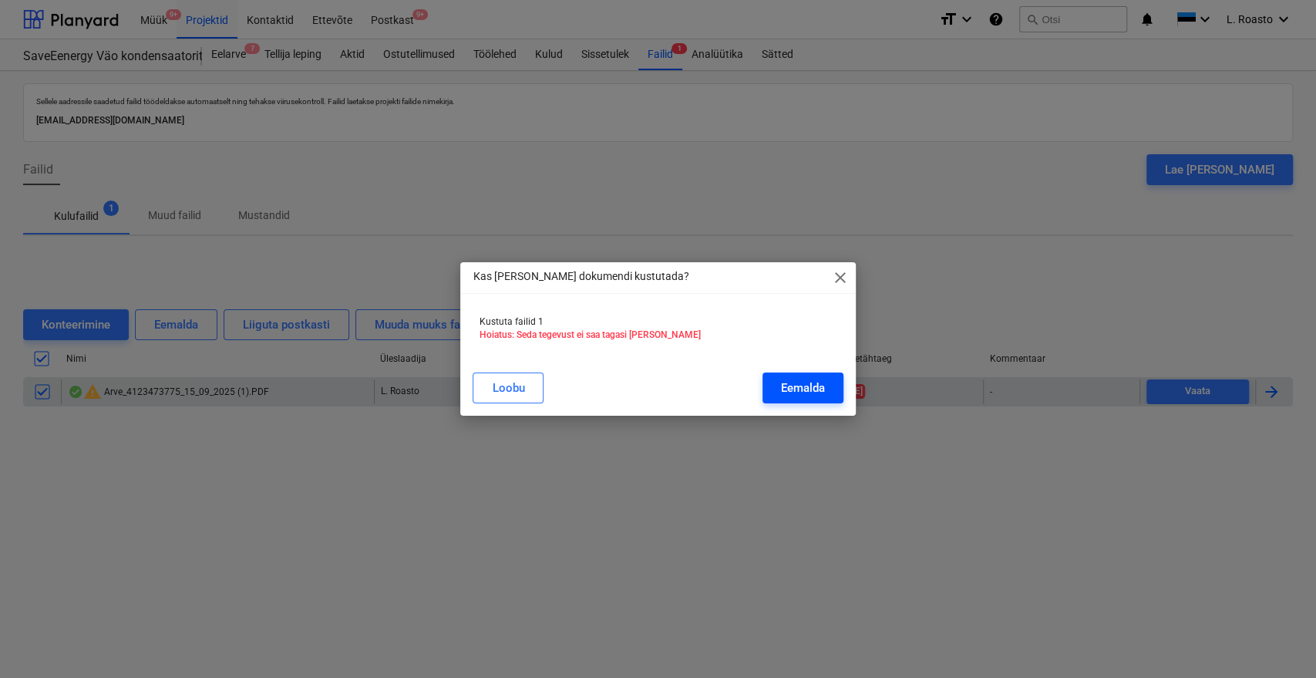
click at [791, 387] on div "Eemalda" at bounding box center [803, 388] width 44 height 20
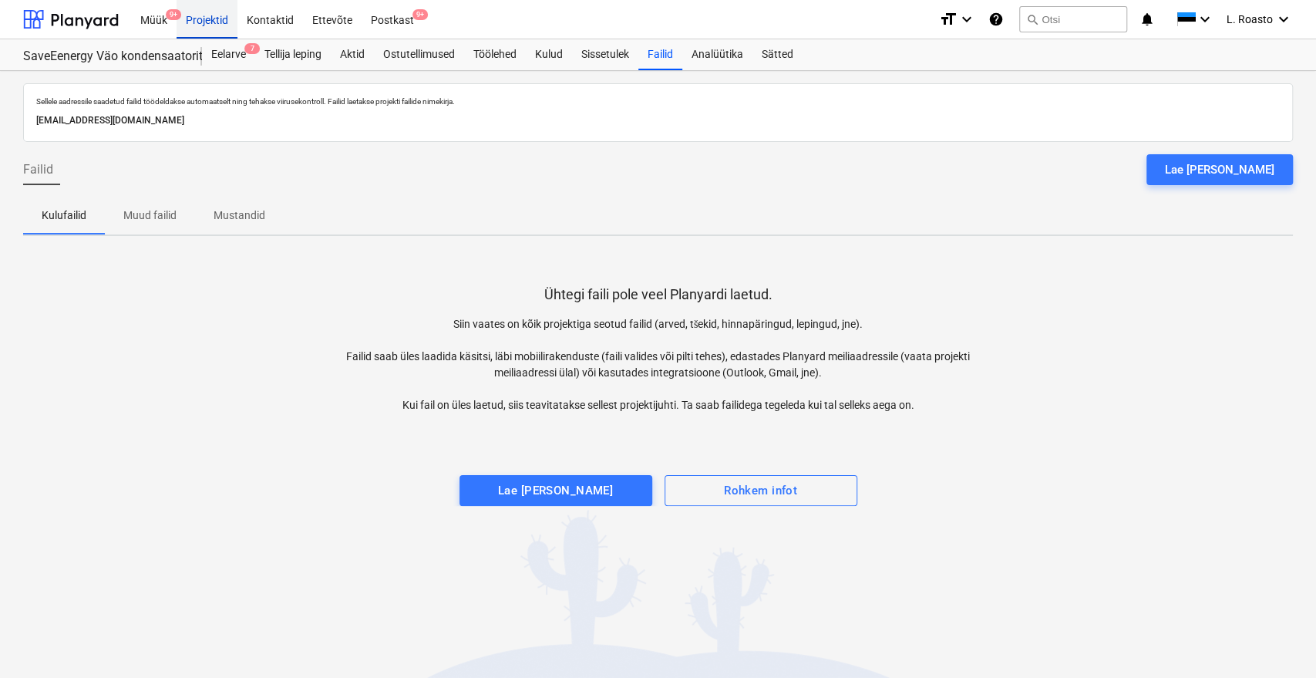
click at [210, 22] on div "Projektid" at bounding box center [207, 18] width 61 height 39
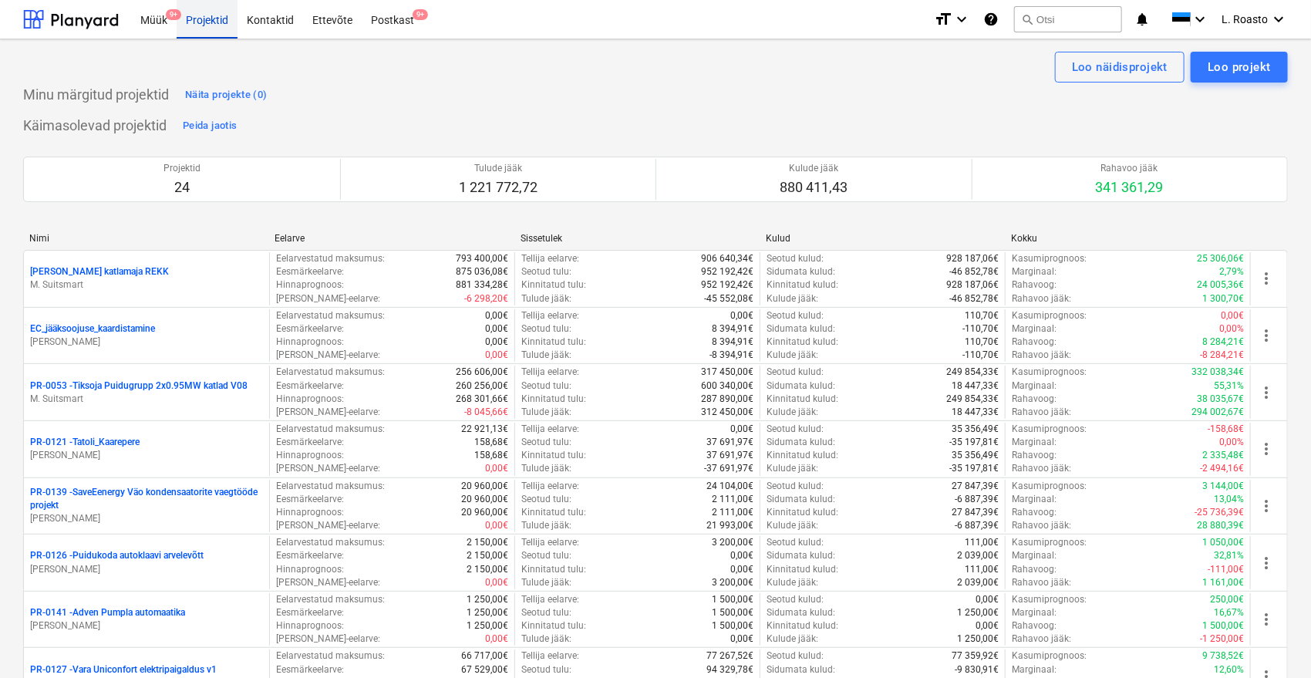
scroll to position [1122, 0]
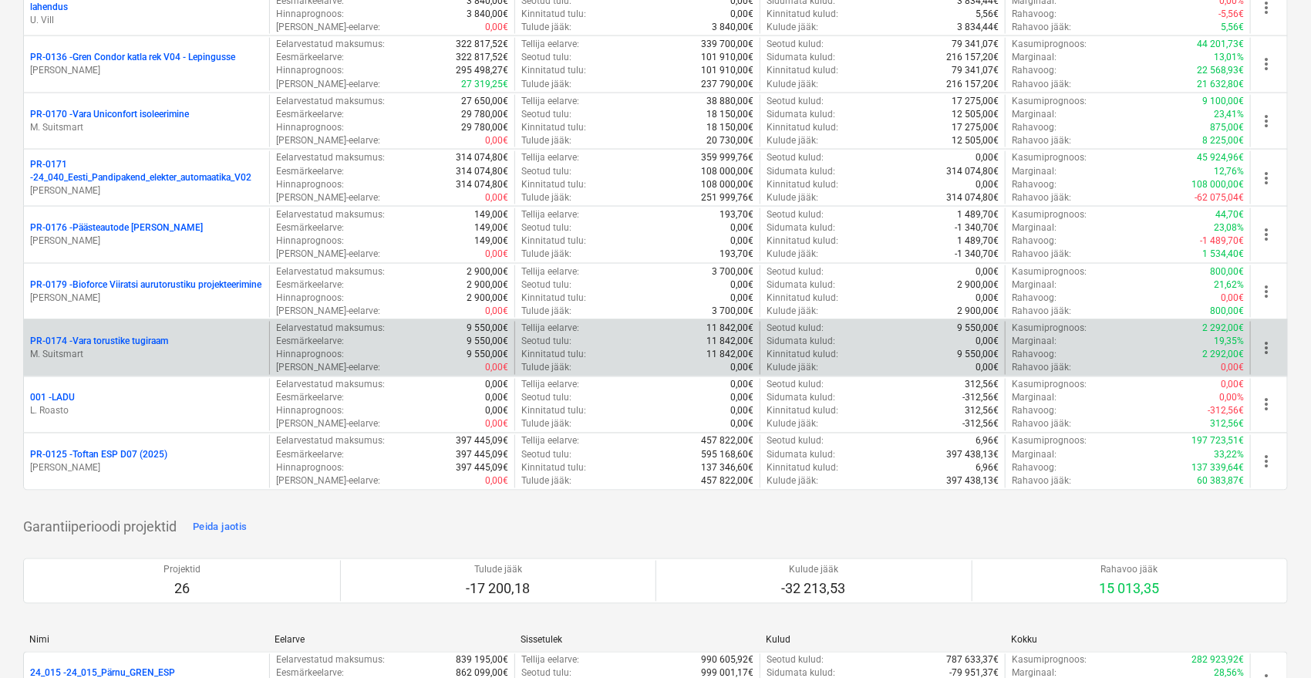
click at [80, 342] on p "PR-0174 - Vara torustike tugiraam" at bounding box center [99, 341] width 138 height 13
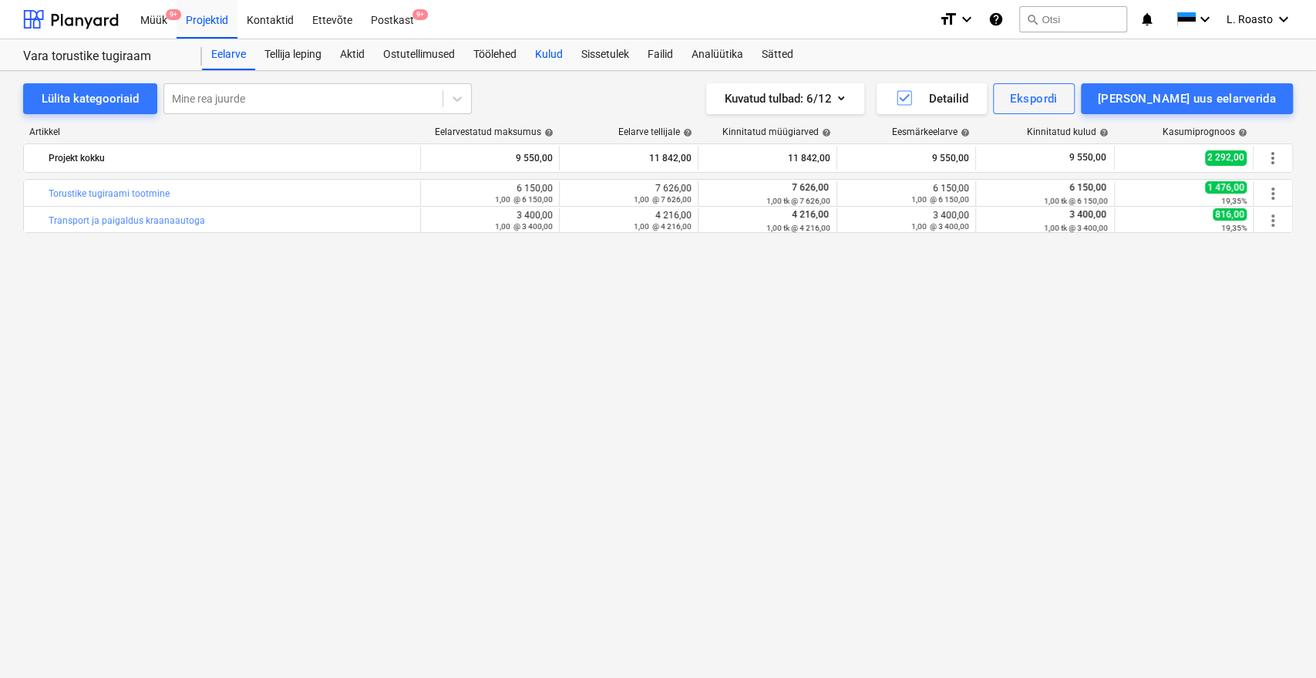
click at [547, 49] on div "Kulud" at bounding box center [549, 54] width 46 height 31
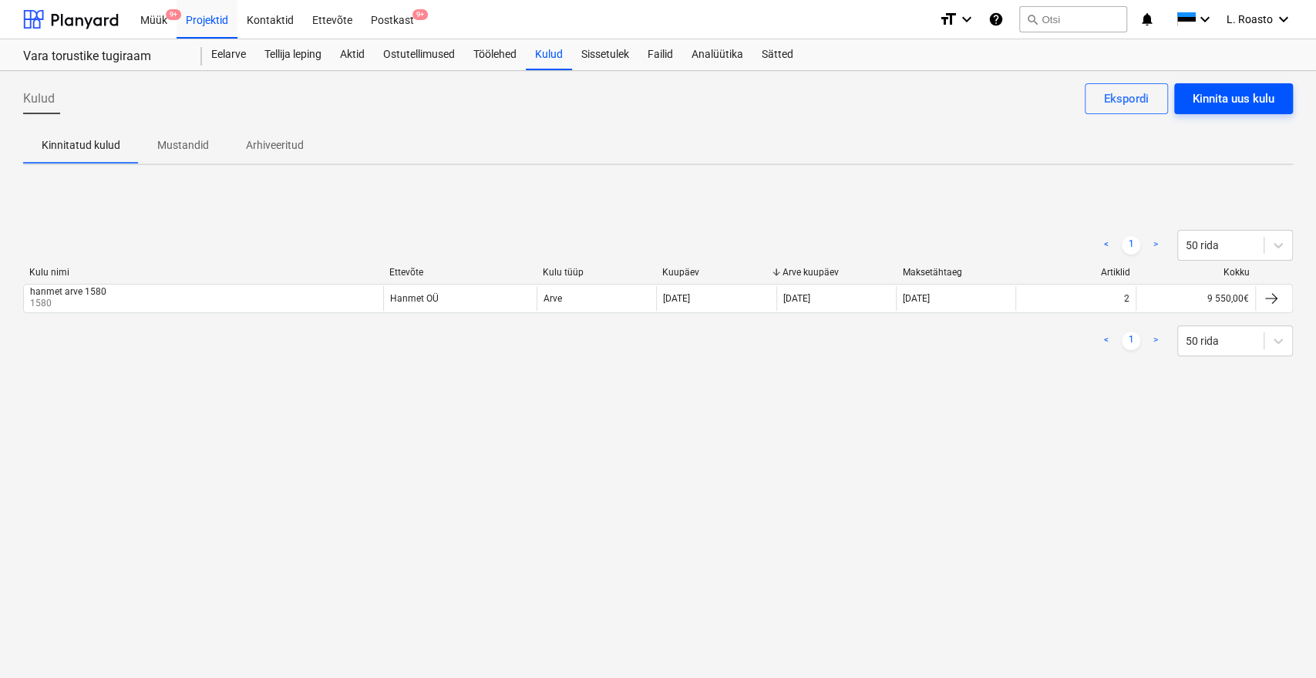
click at [1249, 101] on div "Kinnita uus kulu" at bounding box center [1234, 99] width 82 height 20
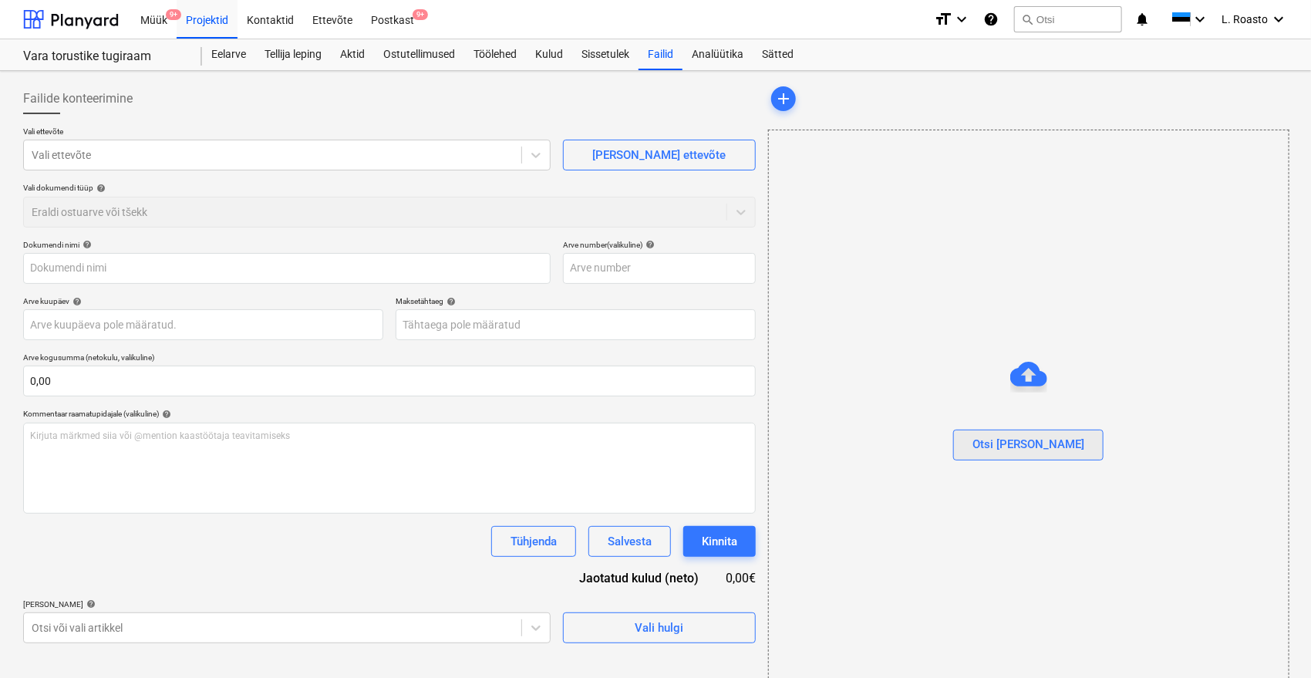
click at [1022, 438] on div "Otsi [PERSON_NAME]" at bounding box center [1028, 444] width 112 height 20
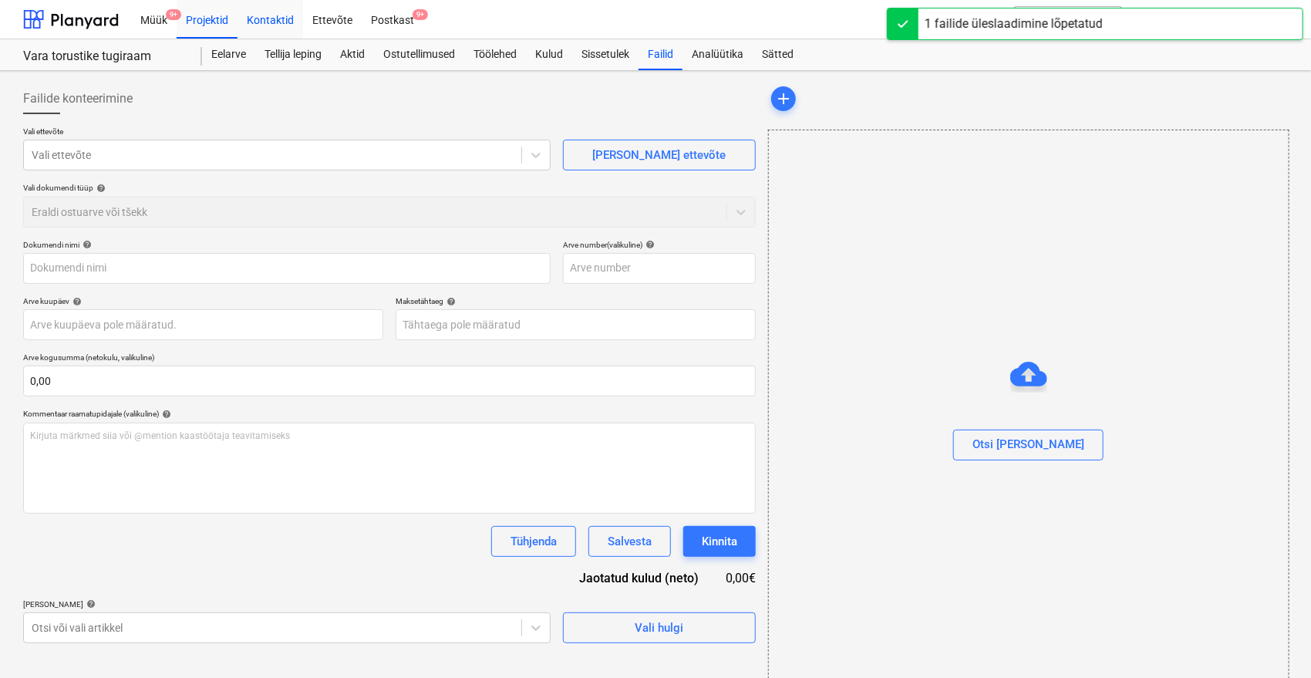
type input "Arve_4123473775_15_09_2025 (1).PDF"
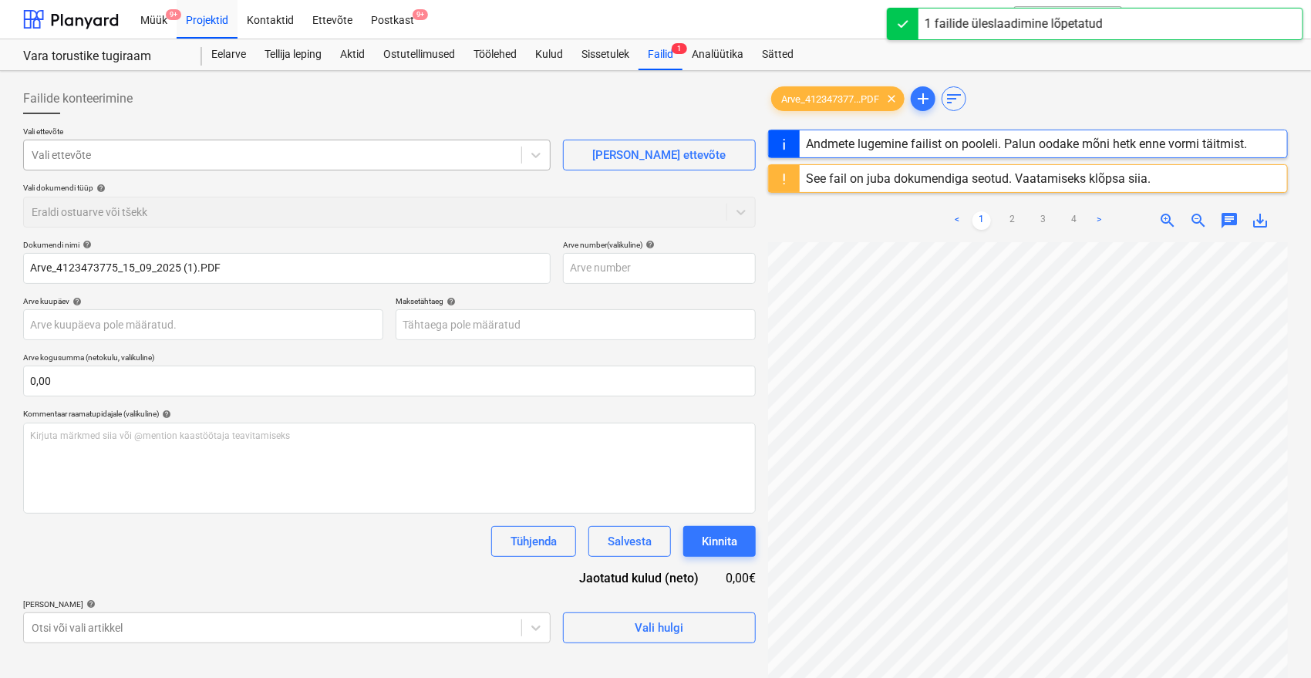
click at [251, 151] on div at bounding box center [273, 154] width 482 height 15
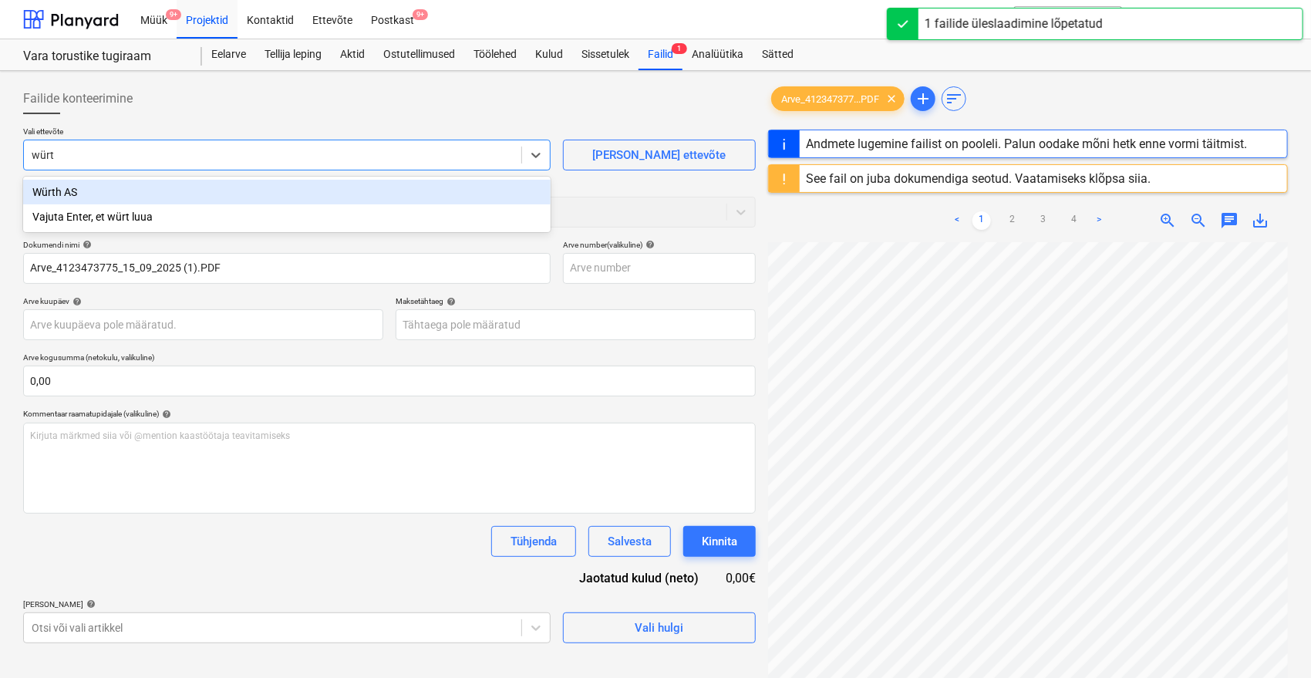
type input "würth"
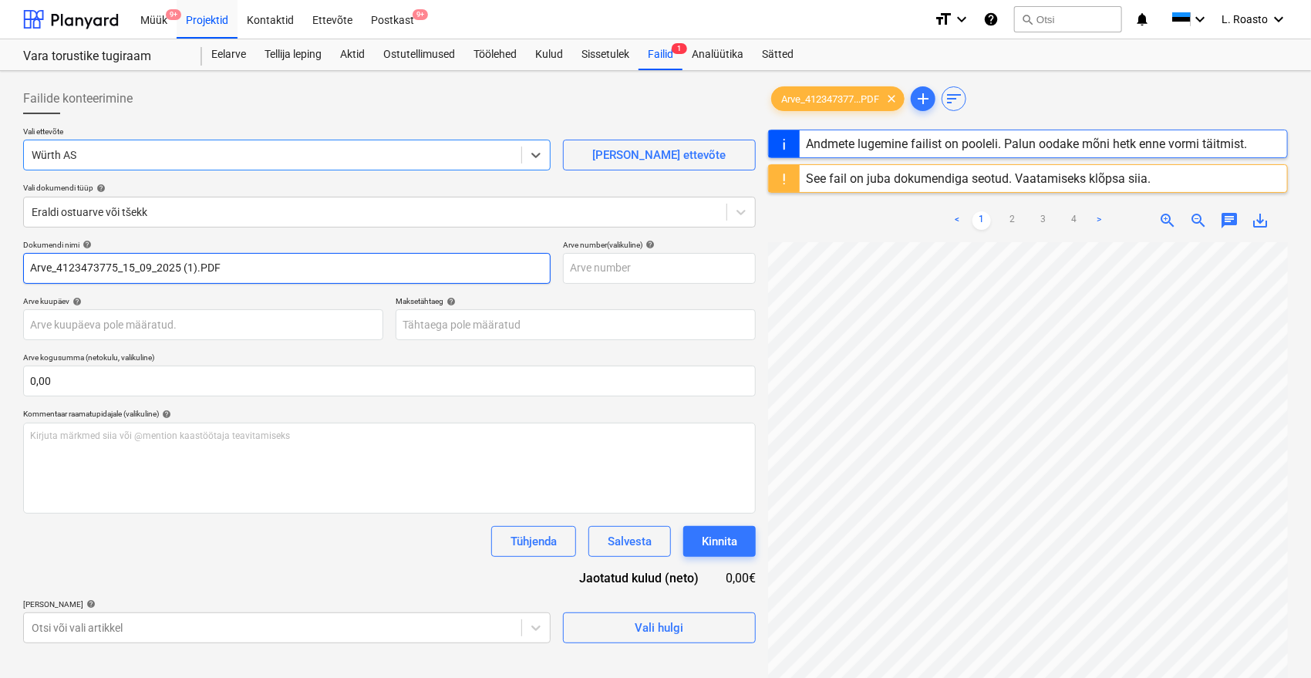
type input "2245745208"
type input "[DATE]"
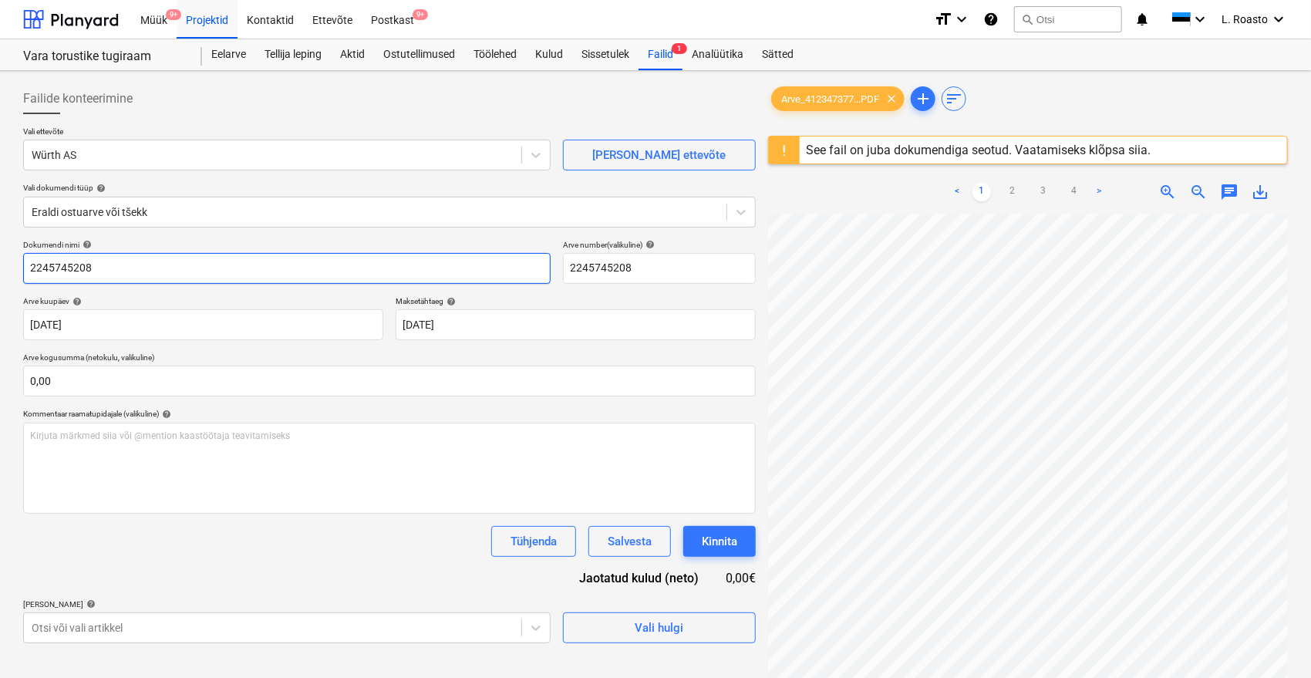
drag, startPoint x: 144, startPoint y: 263, endPoint x: 0, endPoint y: 257, distance: 144.3
click at [0, 257] on div "Failide konteerimine Vali ettevõte Würth AS [PERSON_NAME] uus ettevõte Vali dok…" at bounding box center [655, 465] width 1311 height 789
paste input "4123473775"
type input "[PERSON_NAME] 4123473775"
click at [590, 271] on input "2245745208" at bounding box center [659, 268] width 193 height 31
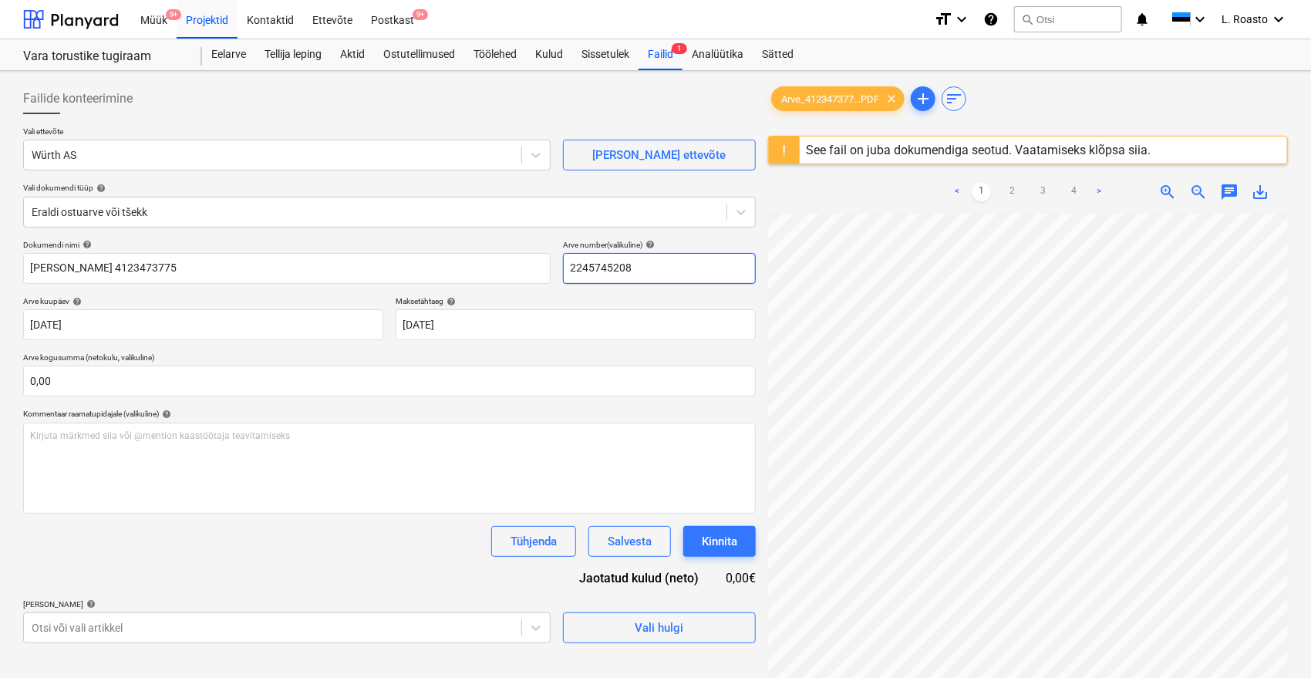
click at [590, 271] on input "2245745208" at bounding box center [659, 268] width 193 height 31
paste input "4123473775"
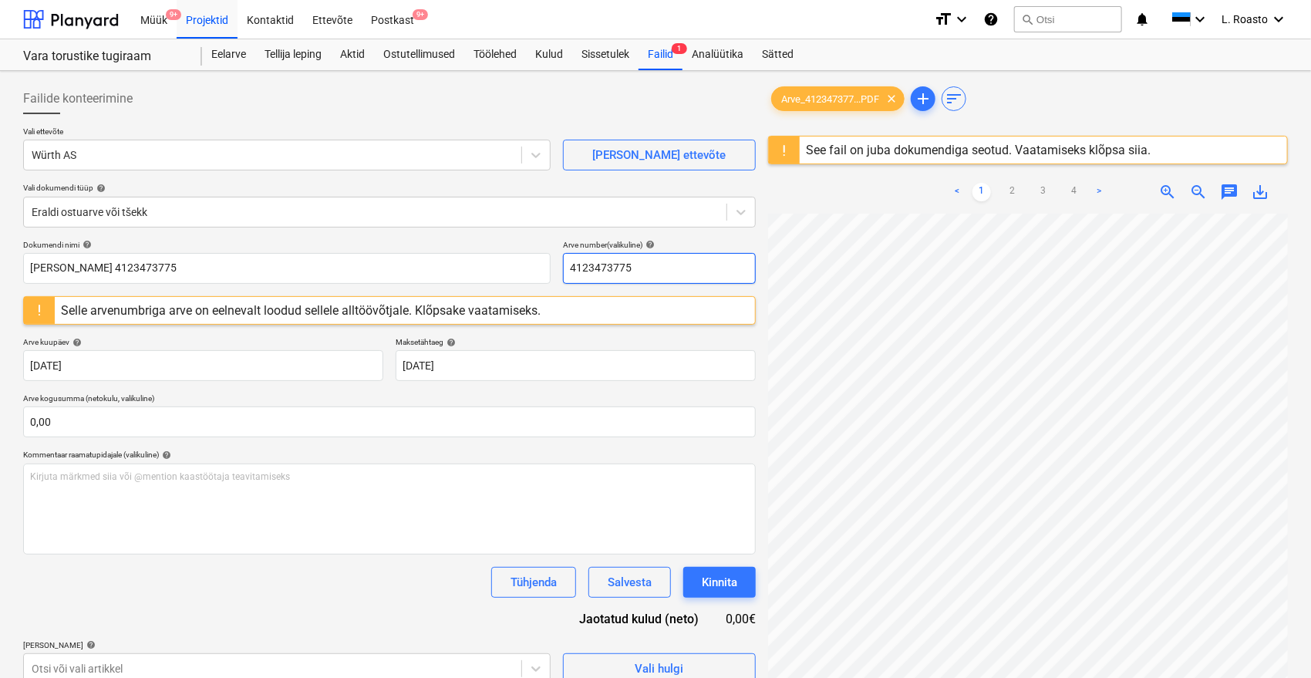
type input "4123473775"
click at [286, 607] on div "Dokumendi nimi help [PERSON_NAME] 4123473775 Arve number (valikuline) help 4123…" at bounding box center [389, 462] width 732 height 444
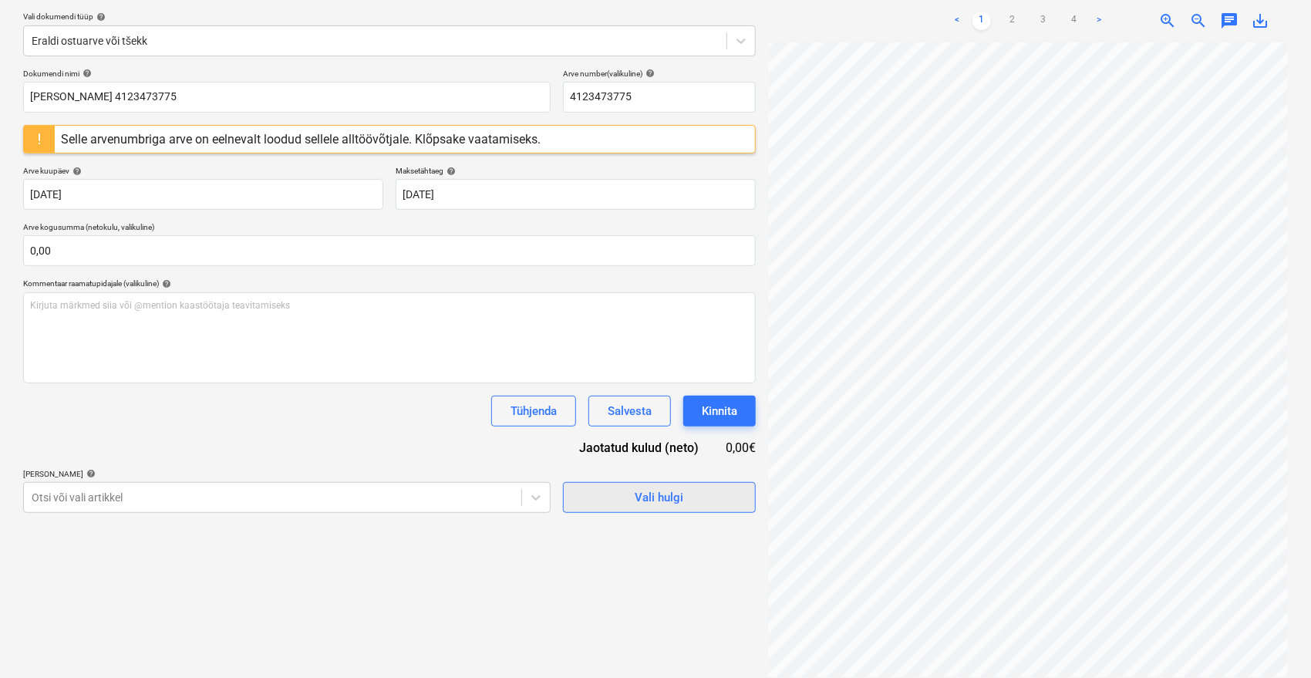
scroll to position [86, 0]
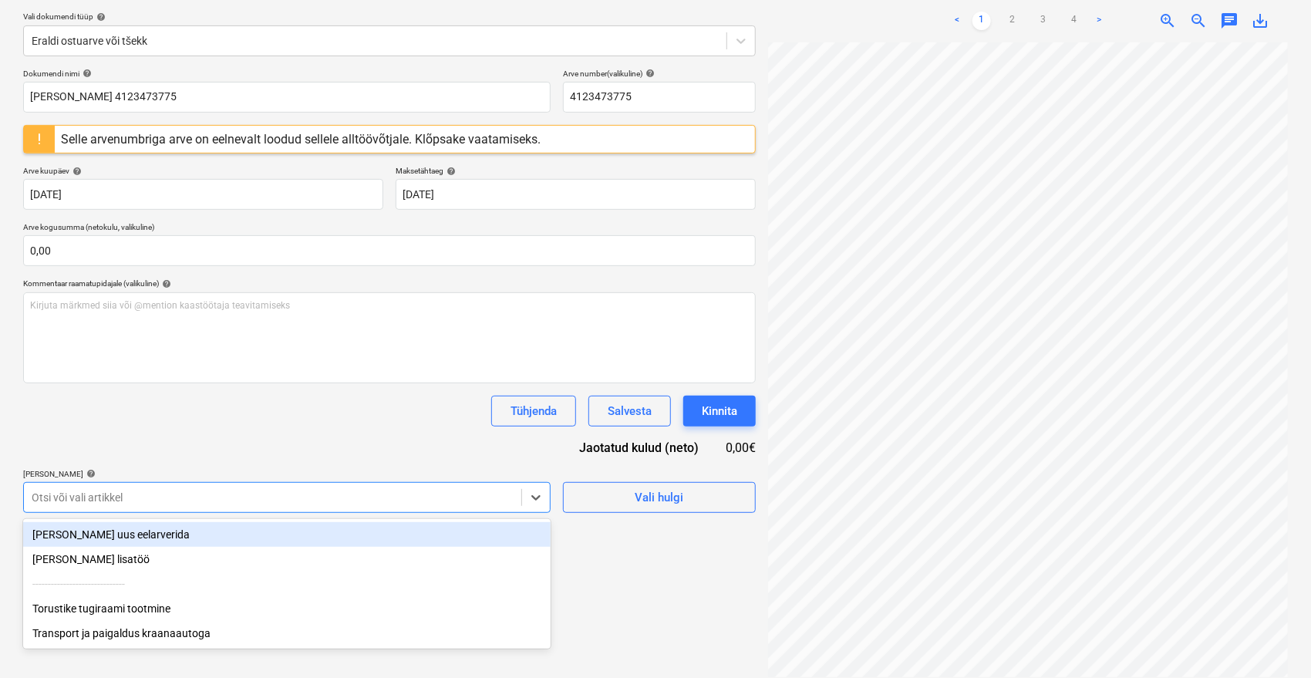
click at [476, 497] on div at bounding box center [273, 497] width 482 height 15
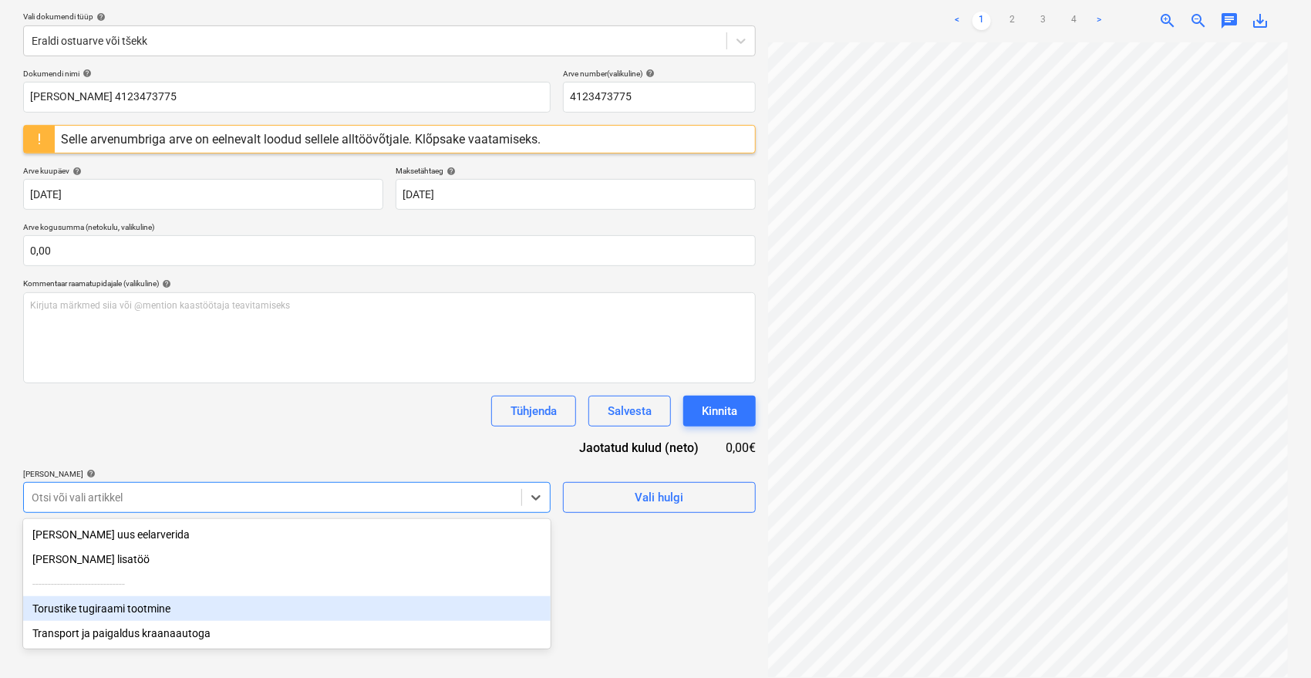
click at [146, 610] on div "Torustike tugiraami tootmine" at bounding box center [286, 608] width 527 height 25
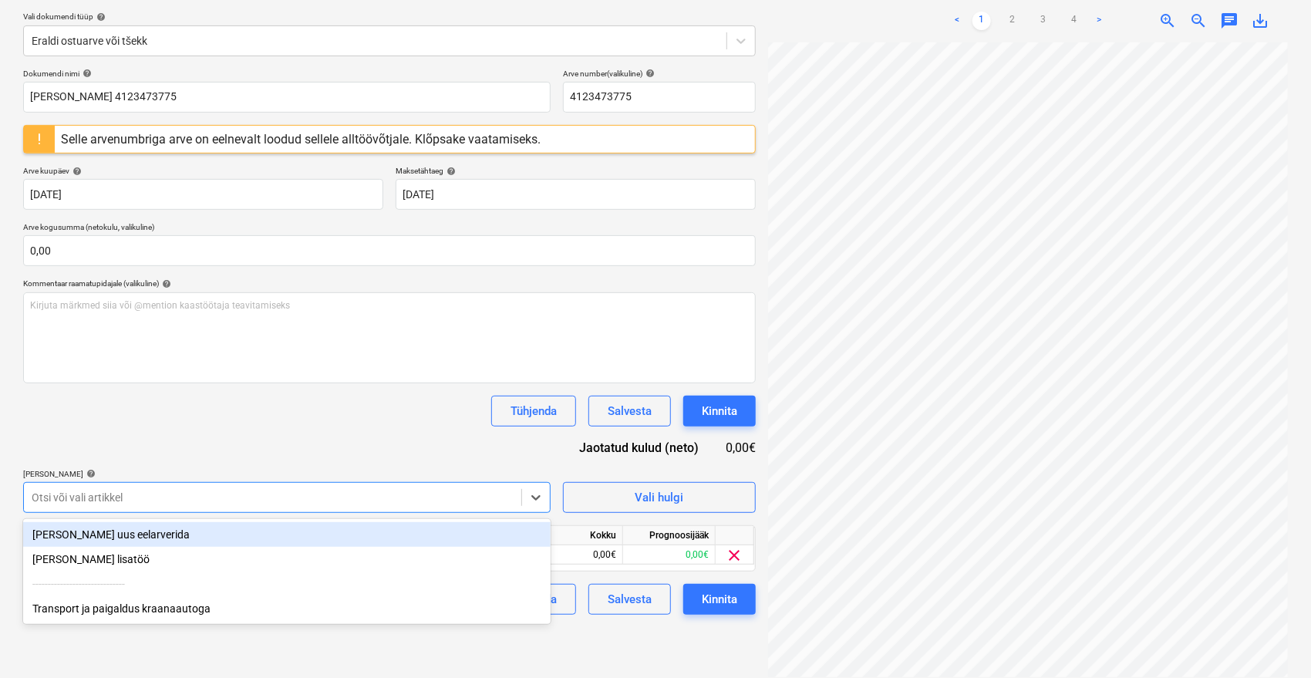
click at [265, 439] on div "Dokumendi nimi help [PERSON_NAME] 4123473775 Arve number (valikuline) help 4123…" at bounding box center [389, 342] width 732 height 546
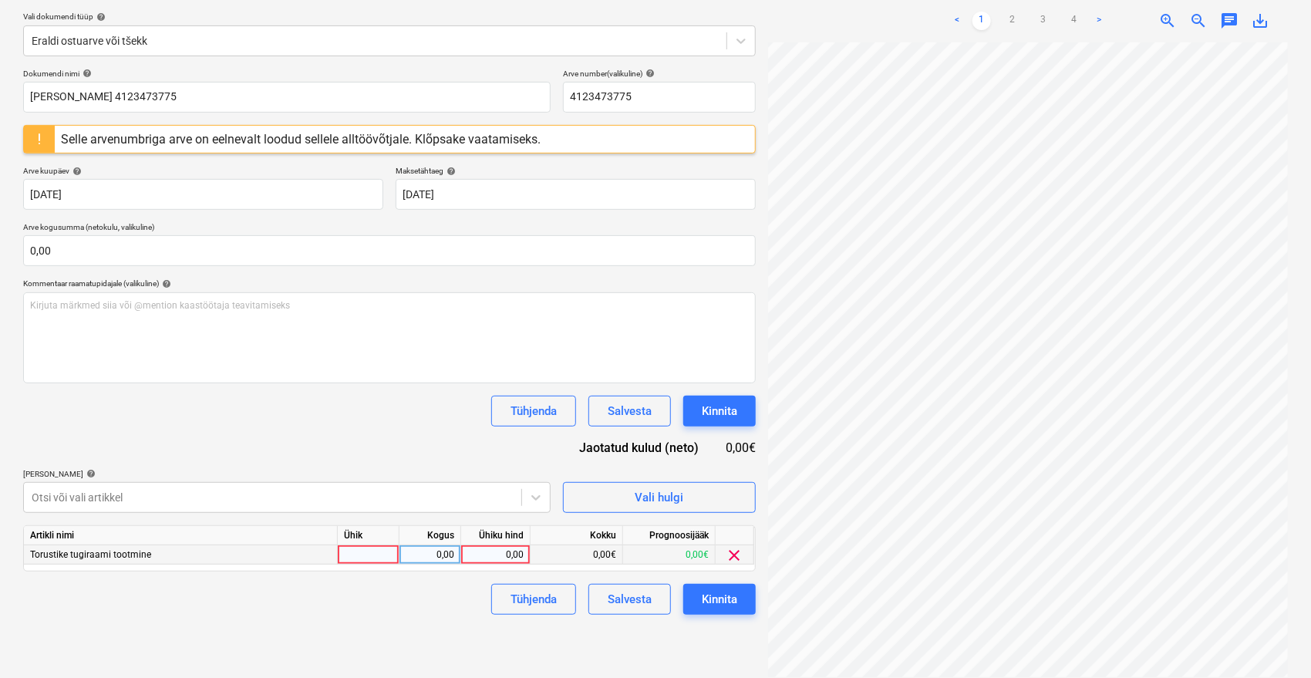
click at [501, 547] on div "0,00" at bounding box center [495, 554] width 56 height 19
click at [1014, 14] on link "2" at bounding box center [1012, 21] width 19 height 19
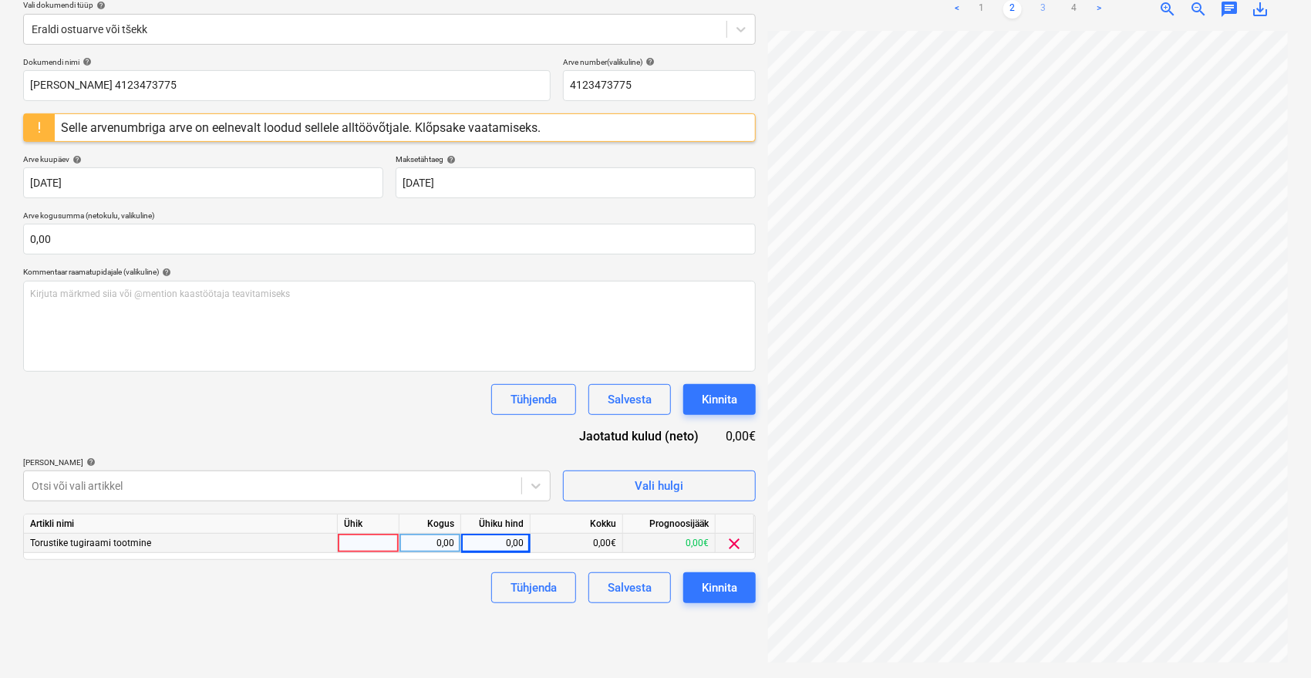
click at [1040, 5] on link "3" at bounding box center [1043, 9] width 19 height 19
click at [476, 533] on div "Ühiku hind" at bounding box center [495, 523] width 69 height 19
click at [493, 547] on div "0,00" at bounding box center [495, 542] width 56 height 19
type input "2,01"
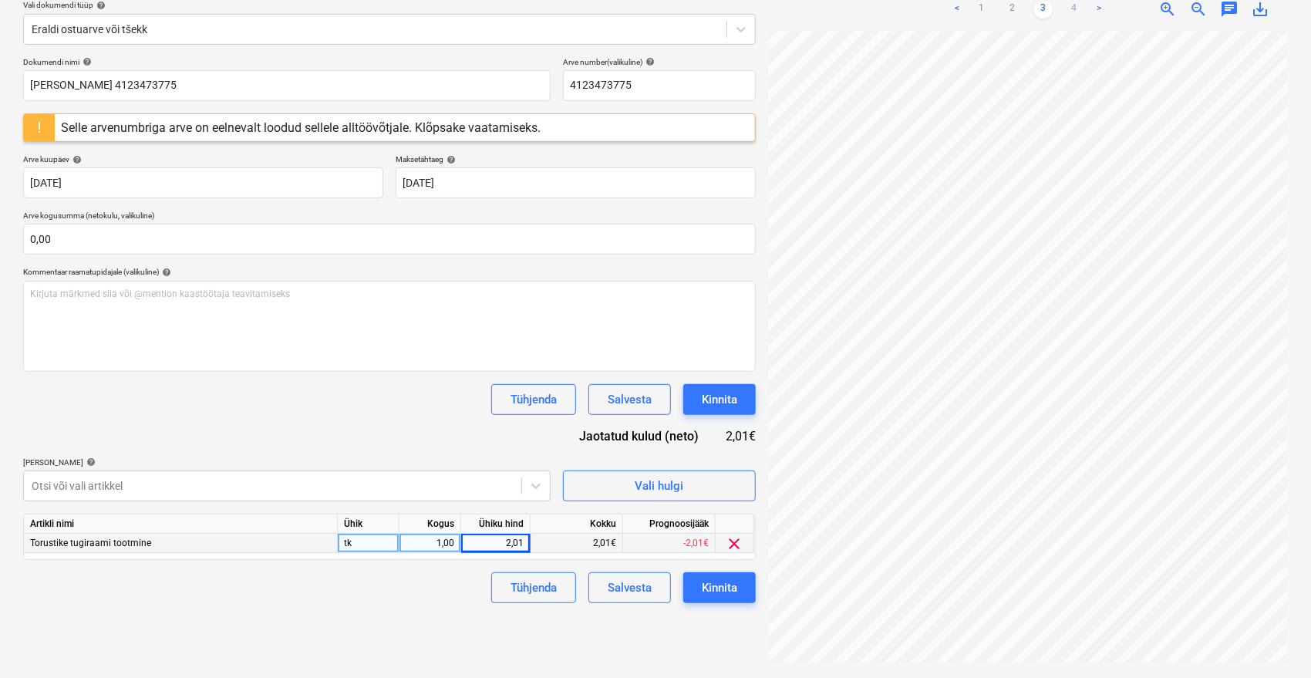
click at [1073, 8] on link "4" at bounding box center [1074, 9] width 19 height 19
click at [1014, 12] on link "2" at bounding box center [1012, 9] width 19 height 19
click at [984, 5] on link "1" at bounding box center [981, 9] width 19 height 19
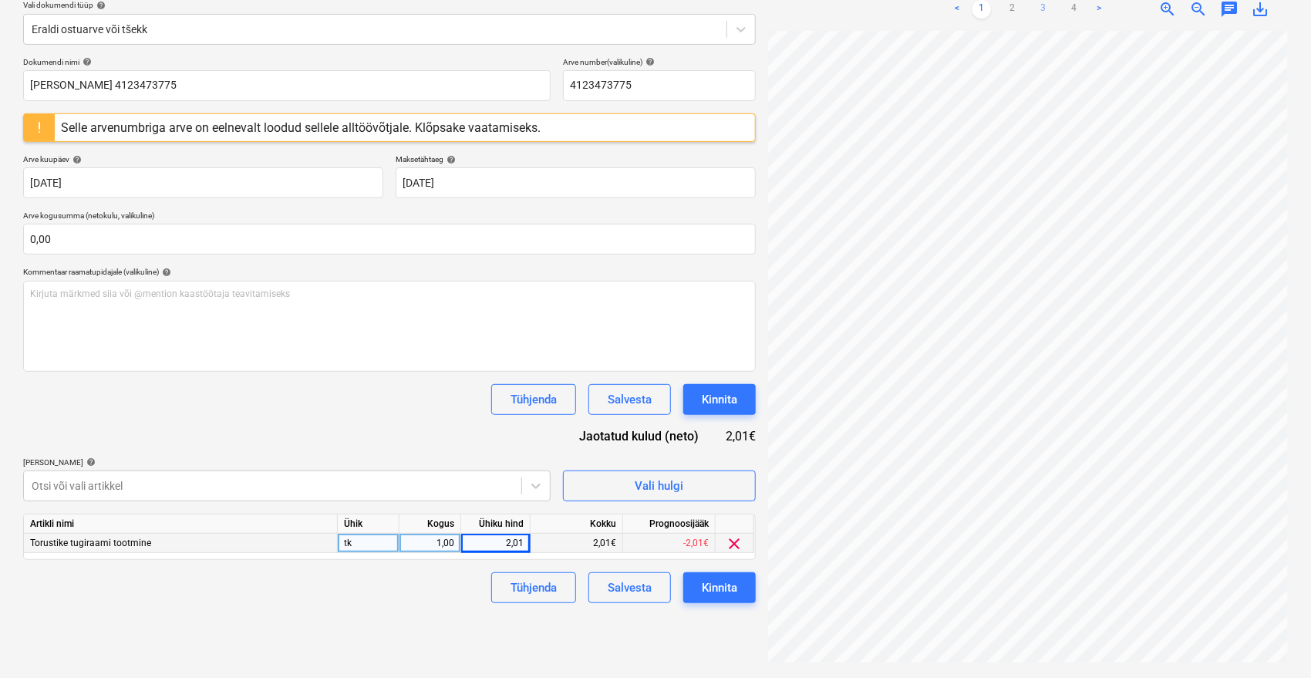
click at [1045, 17] on link "3" at bounding box center [1043, 9] width 19 height 19
click at [390, 419] on div "Dokumendi nimi help [PERSON_NAME] 4123473775 Arve number (valikuline) help 4123…" at bounding box center [389, 330] width 732 height 546
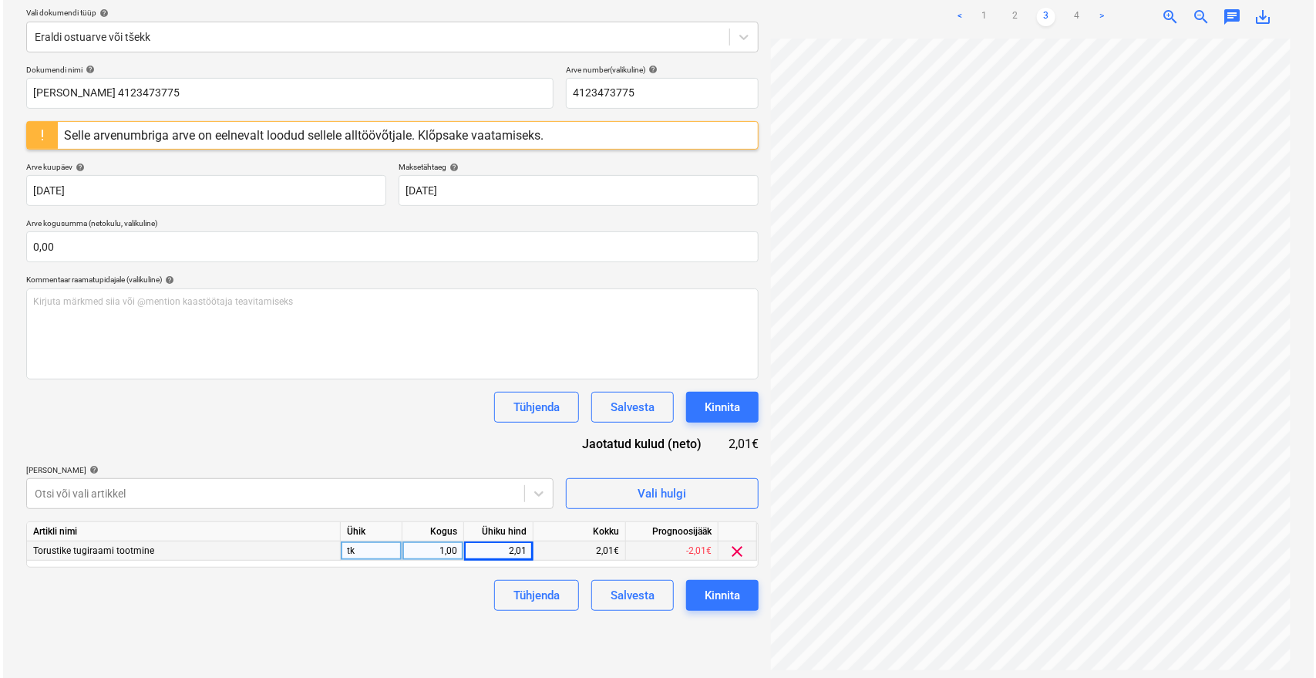
scroll to position [183, 0]
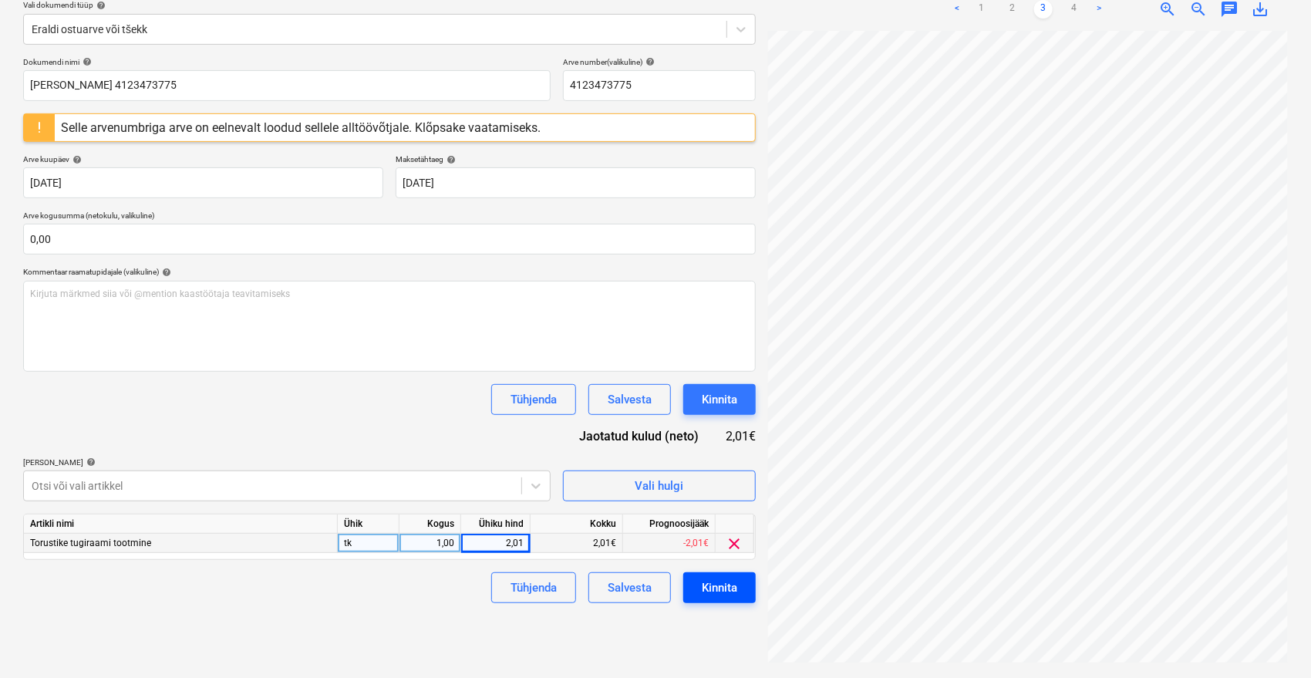
click at [737, 593] on button "Kinnita" at bounding box center [719, 587] width 72 height 31
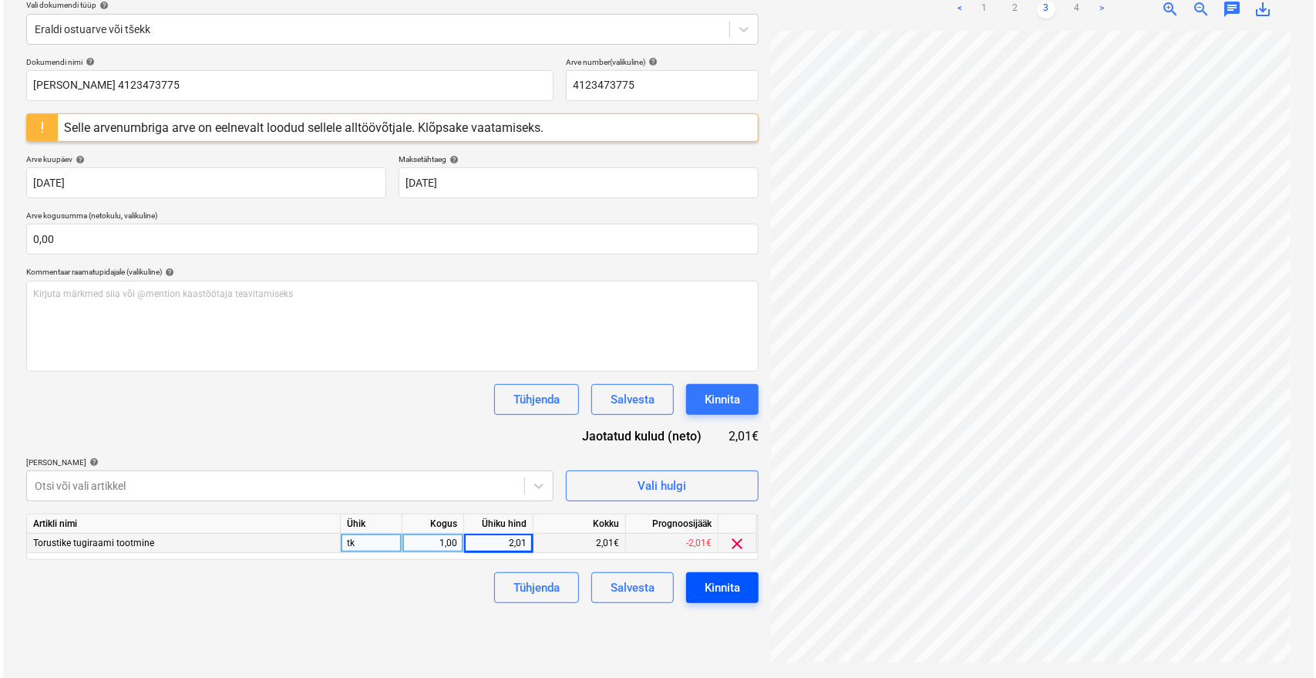
scroll to position [188, 62]
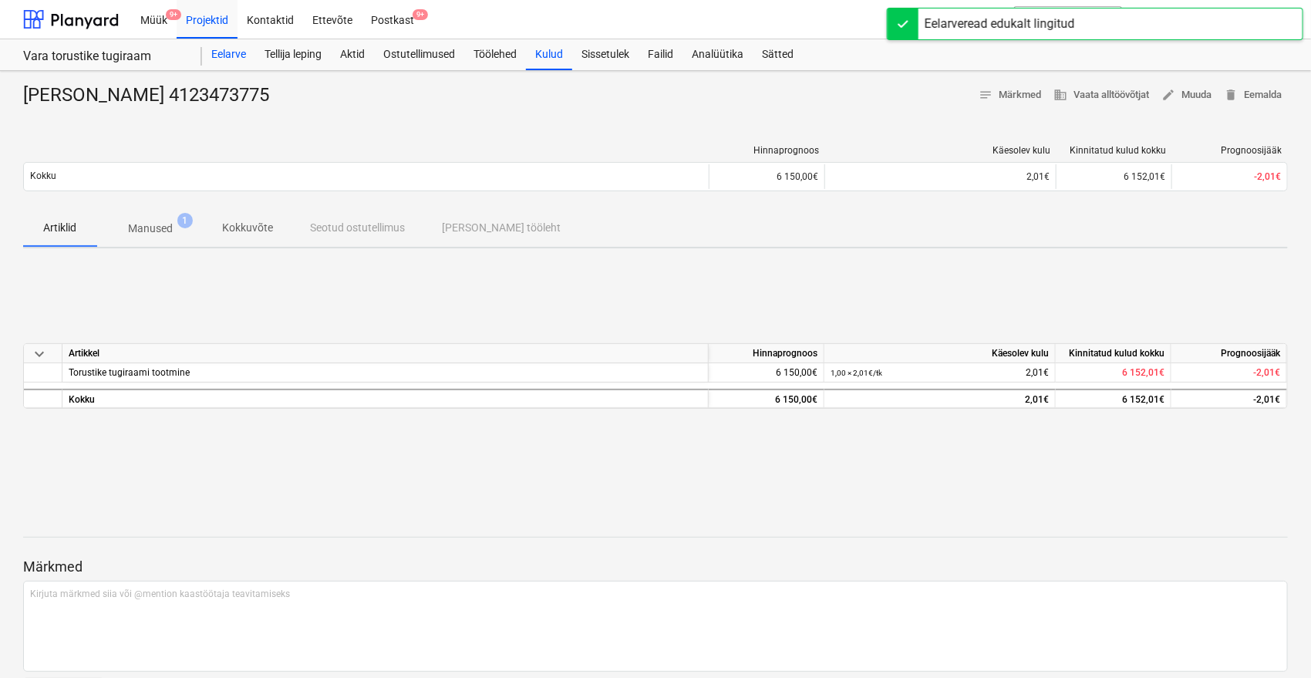
click at [225, 56] on div "Eelarve" at bounding box center [228, 54] width 53 height 31
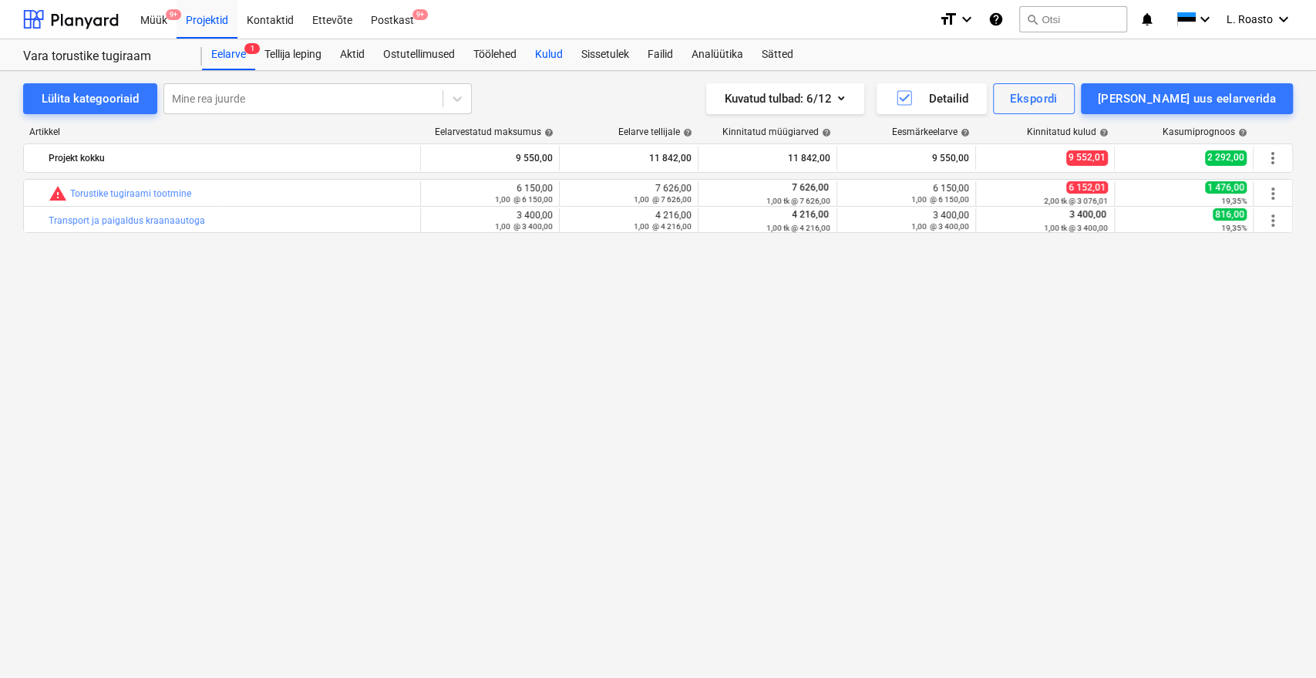
click at [543, 54] on div "Kulud" at bounding box center [549, 54] width 46 height 31
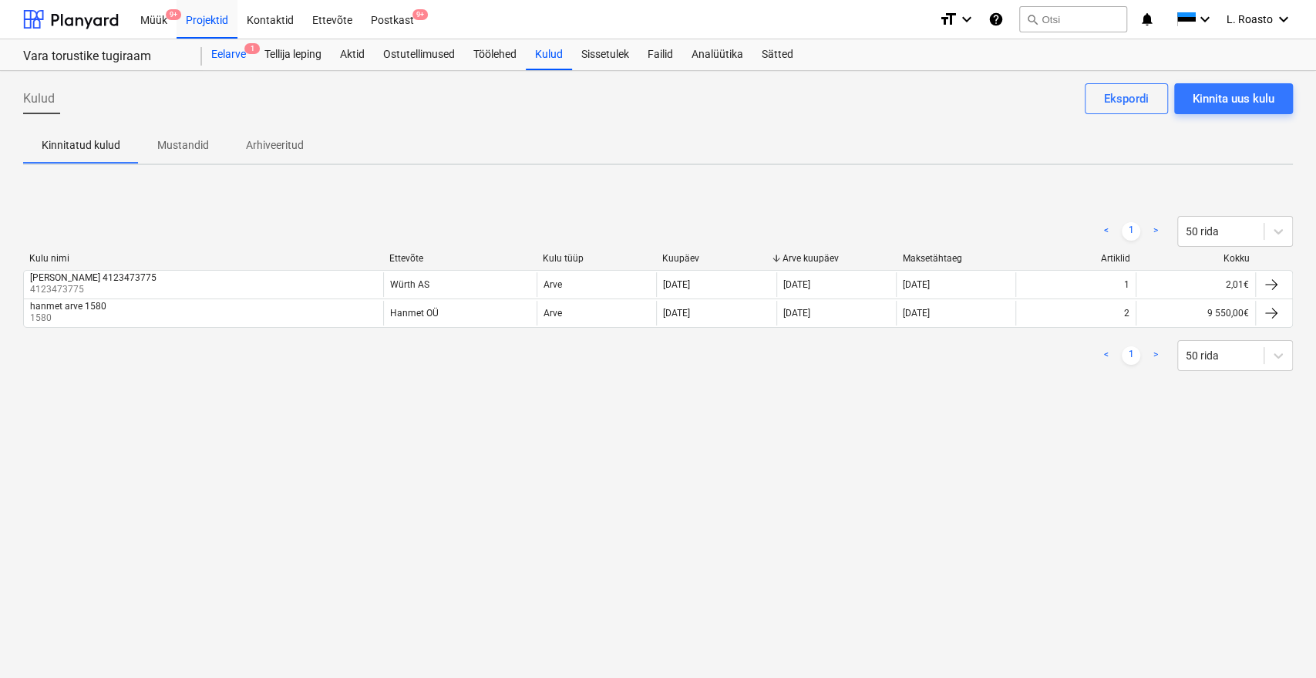
click at [241, 62] on div "Eelarve 1" at bounding box center [228, 54] width 53 height 31
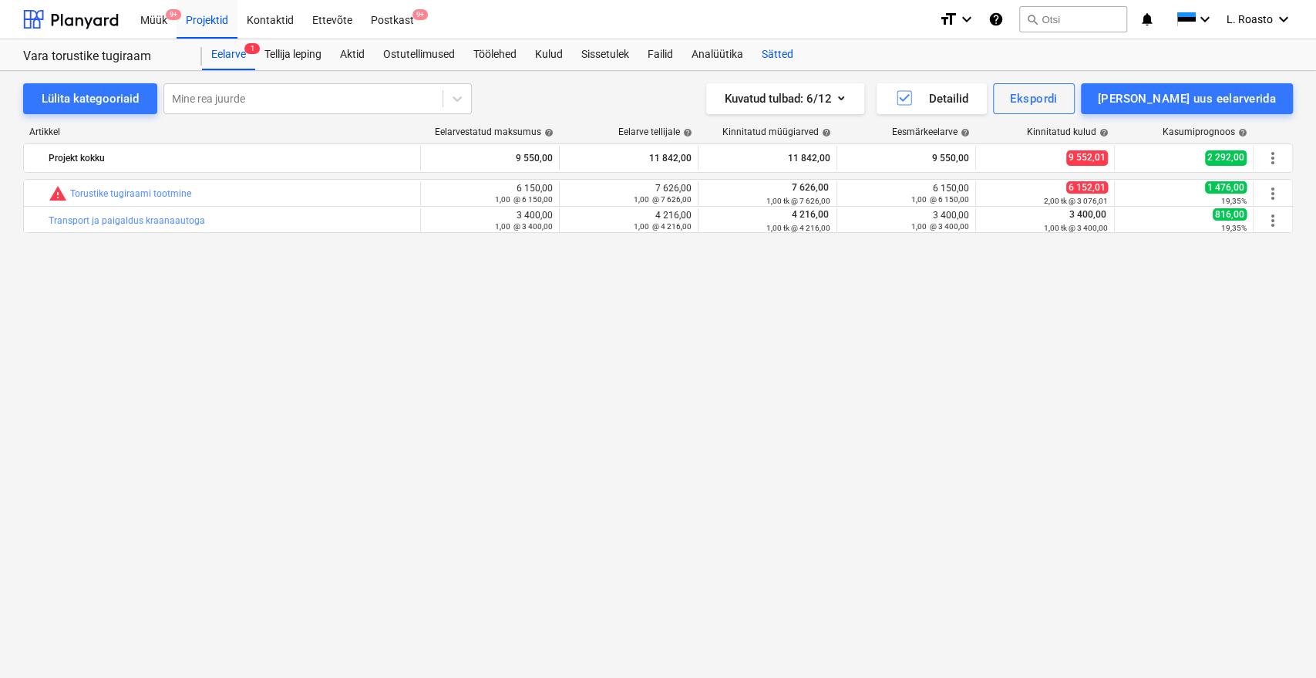
click at [765, 47] on div "Sätted" at bounding box center [777, 54] width 50 height 31
